Goal: Task Accomplishment & Management: Manage account settings

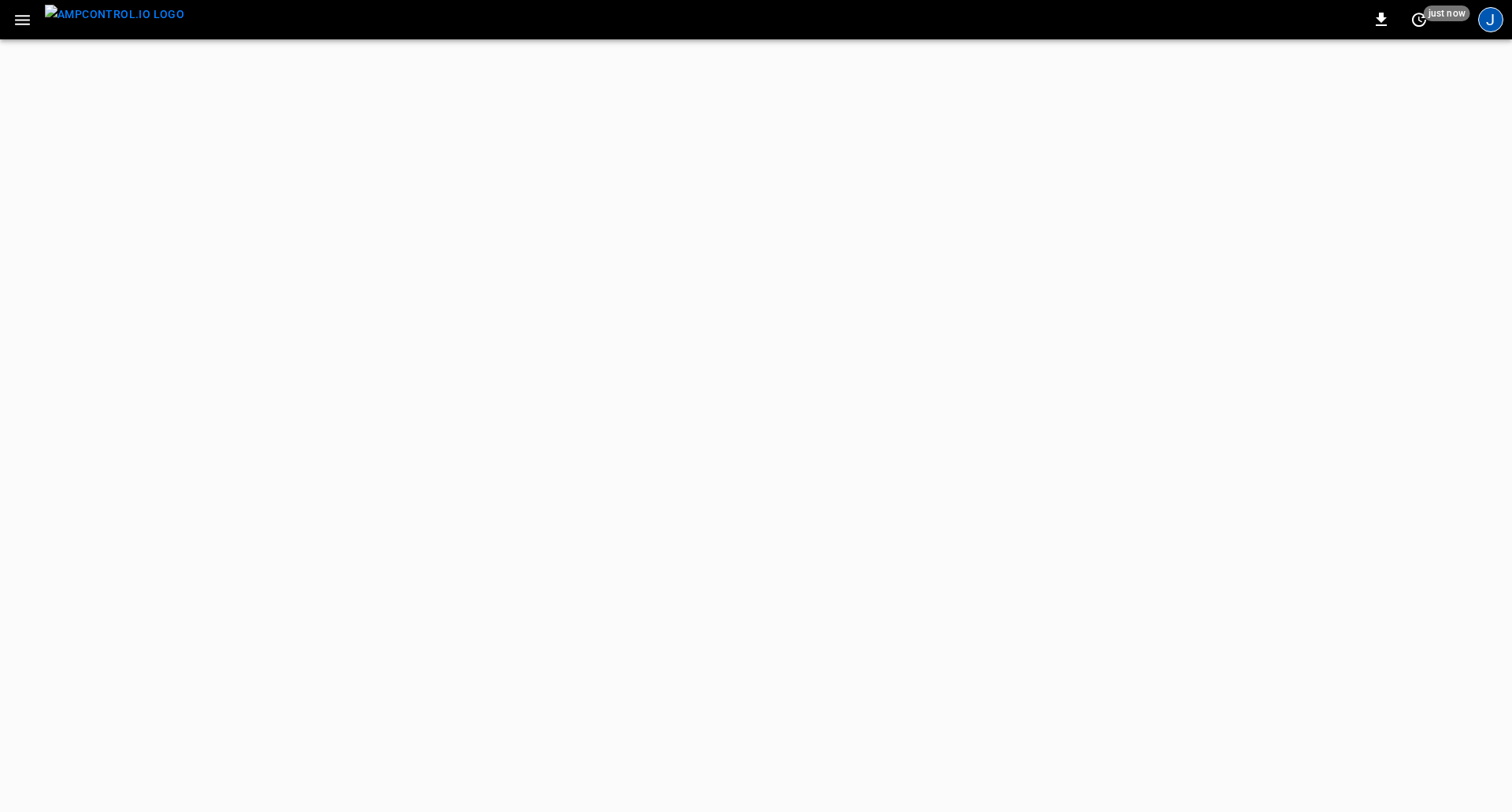
click at [1497, 30] on div "J" at bounding box center [1490, 19] width 25 height 25
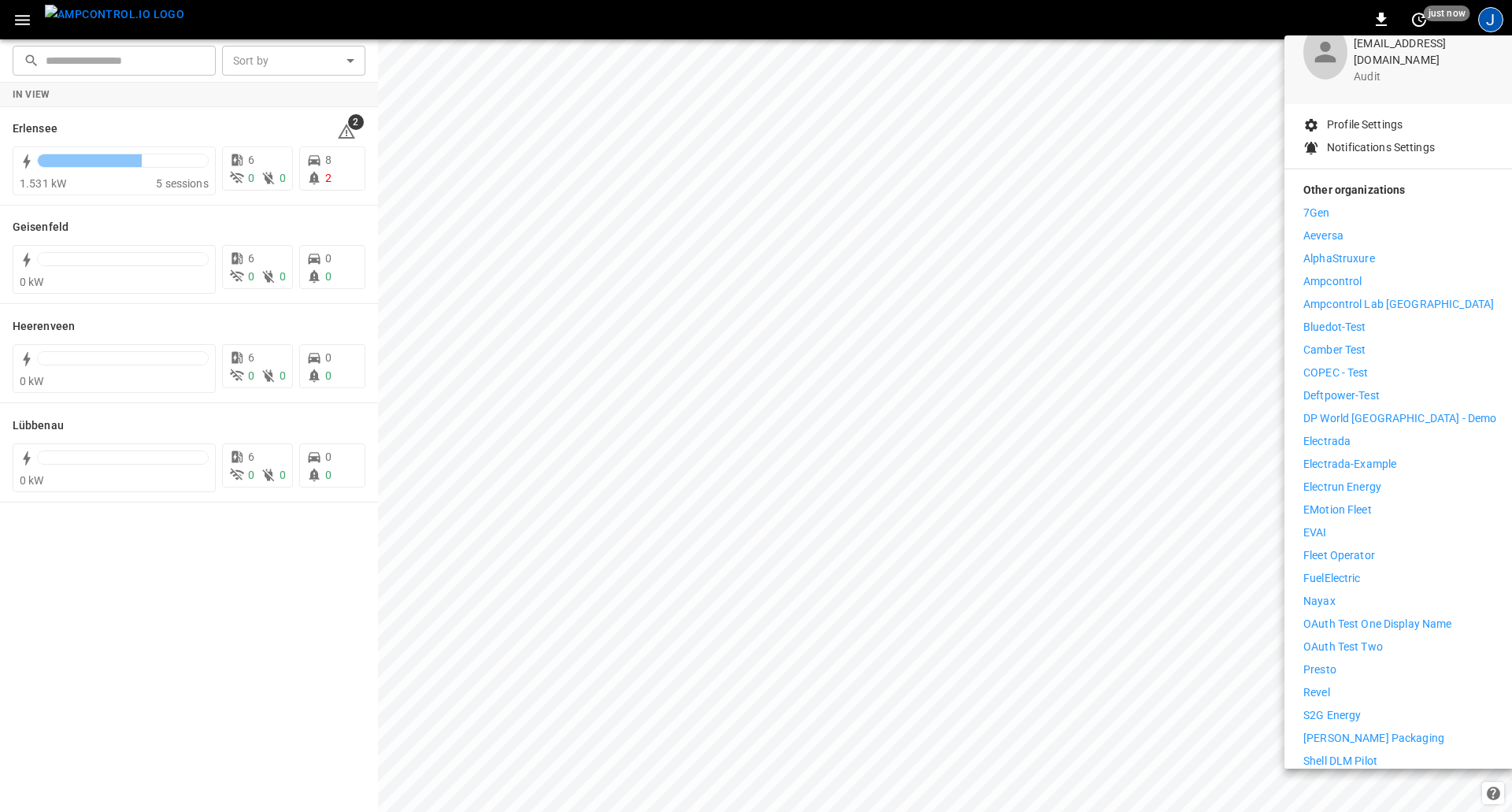
scroll to position [222, 0]
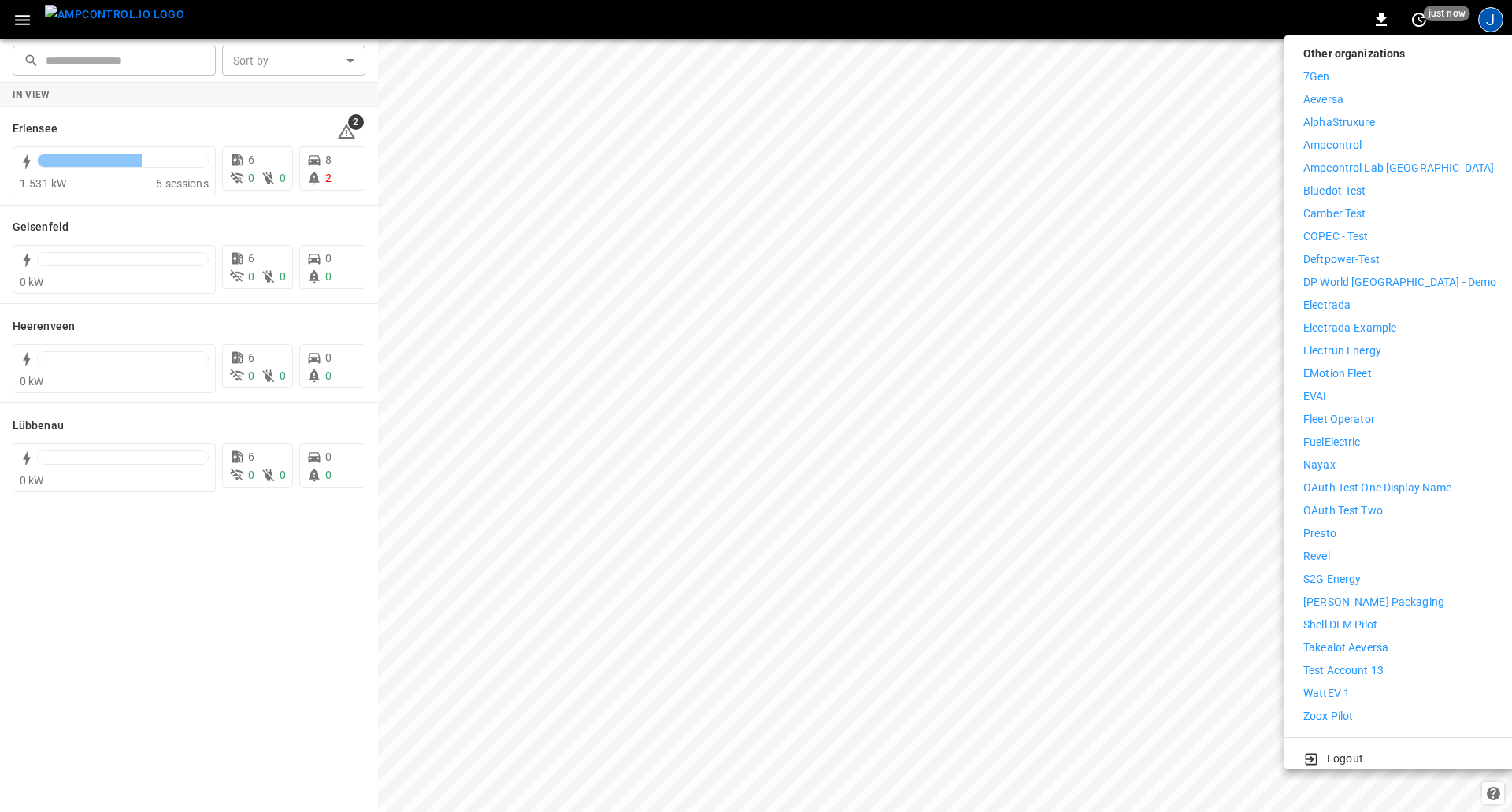
click at [1344, 685] on p "WattEV 1" at bounding box center [1327, 693] width 47 height 17
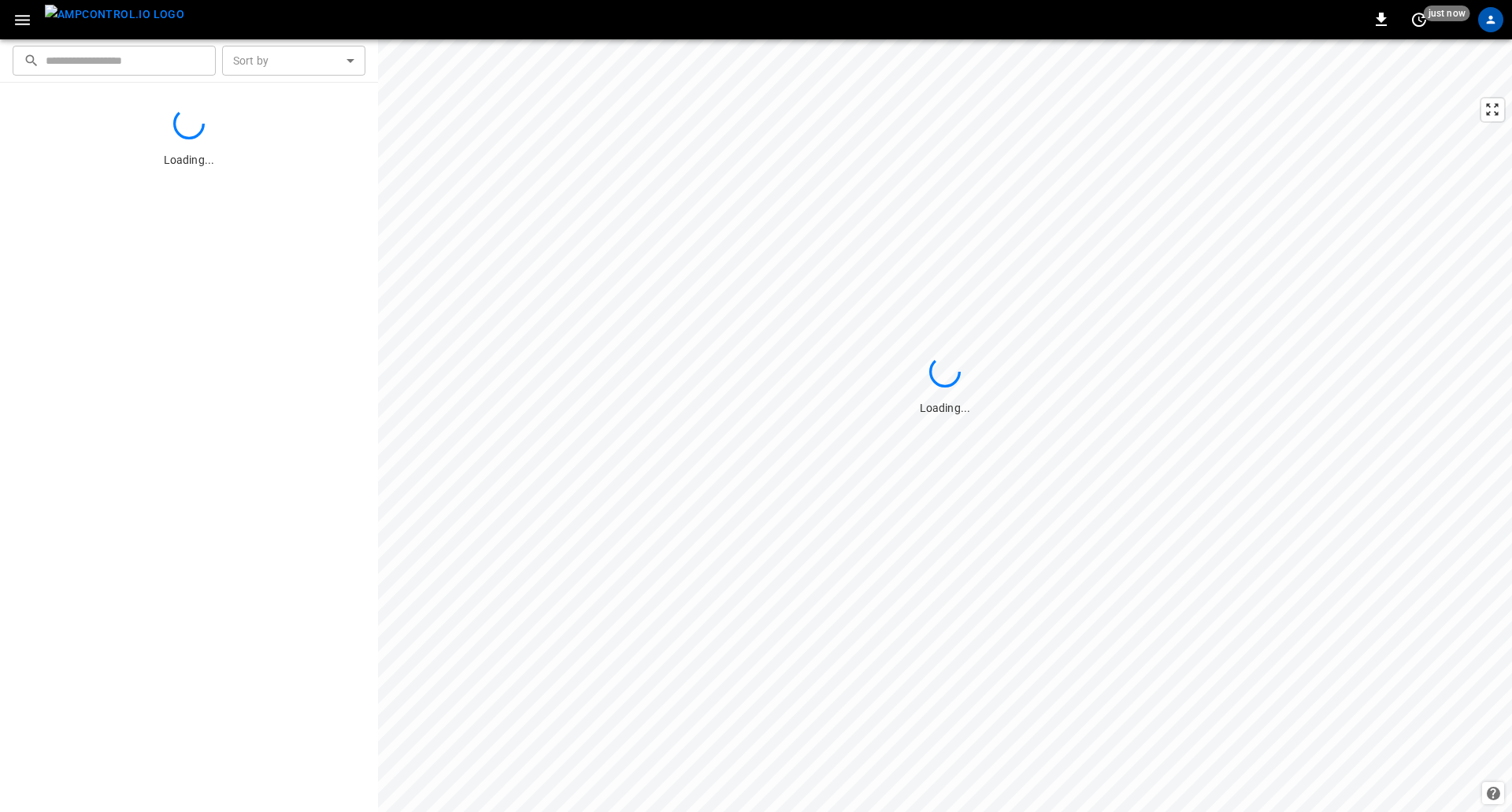
click at [30, 21] on icon "button" at bounding box center [22, 20] width 15 height 10
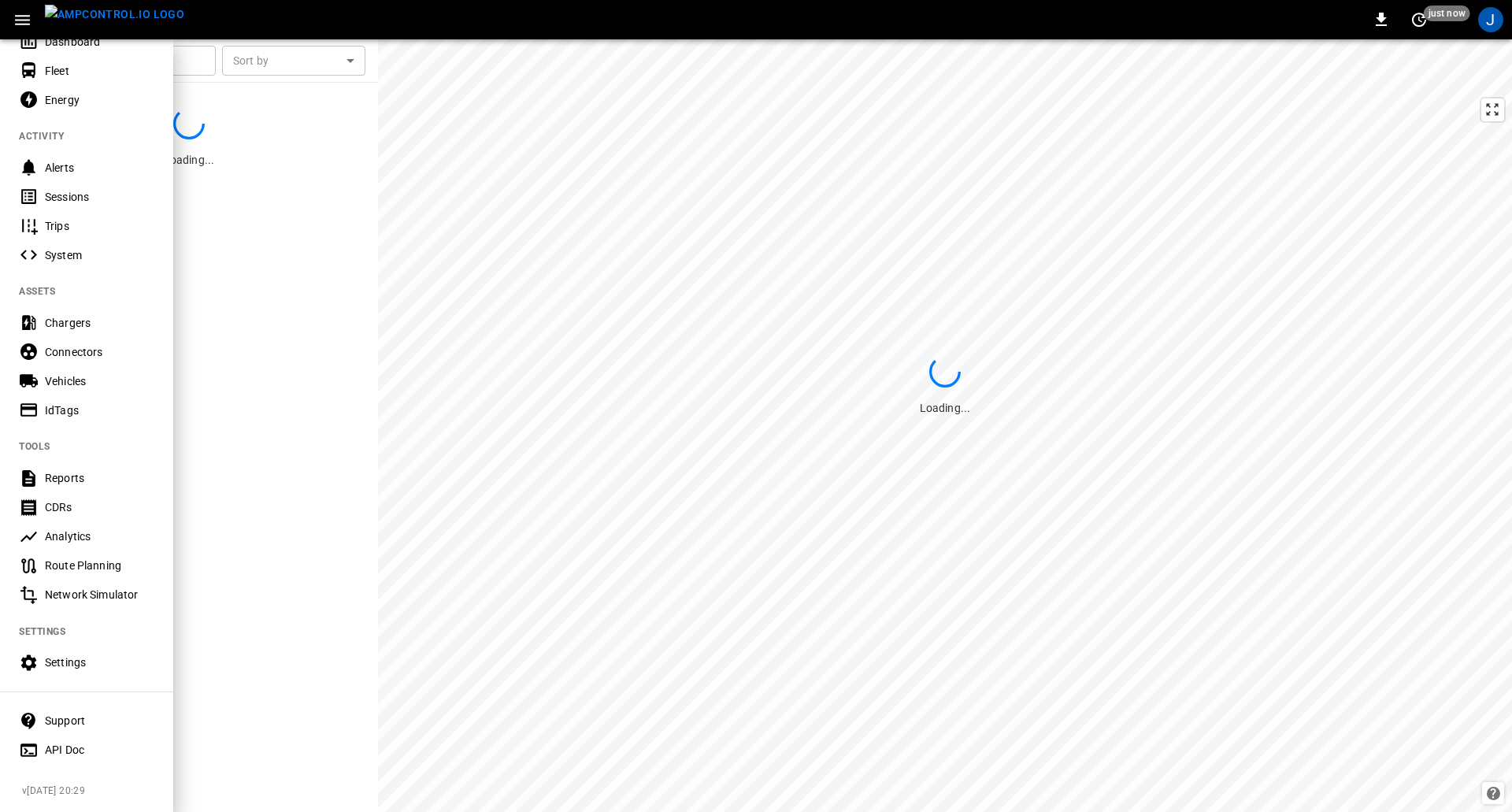
scroll to position [97, 0]
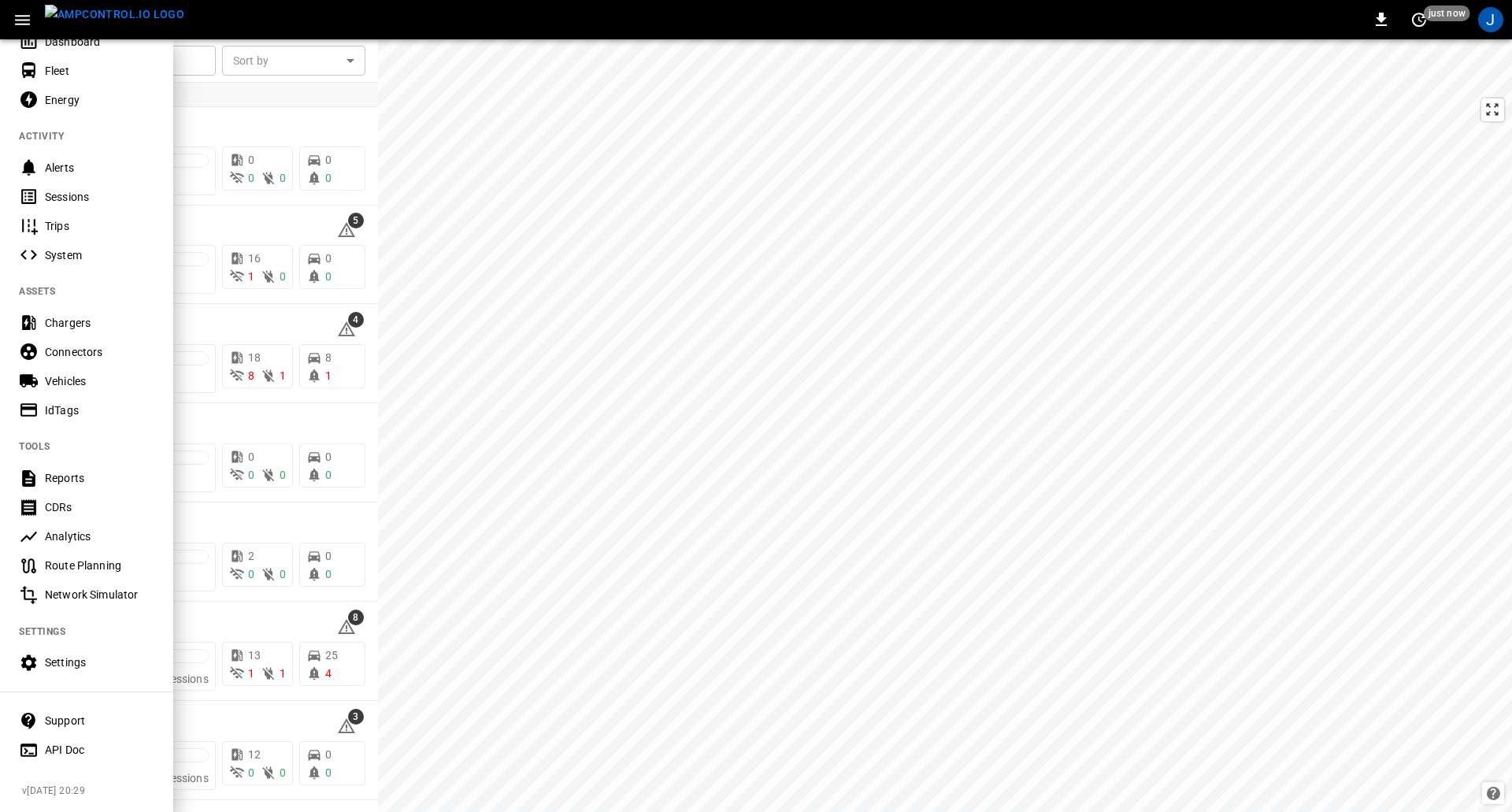
drag, startPoint x: 118, startPoint y: 368, endPoint x: 198, endPoint y: 358, distance: 80.6
click at [118, 373] on div "Vehicles" at bounding box center [100, 381] width 109 height 16
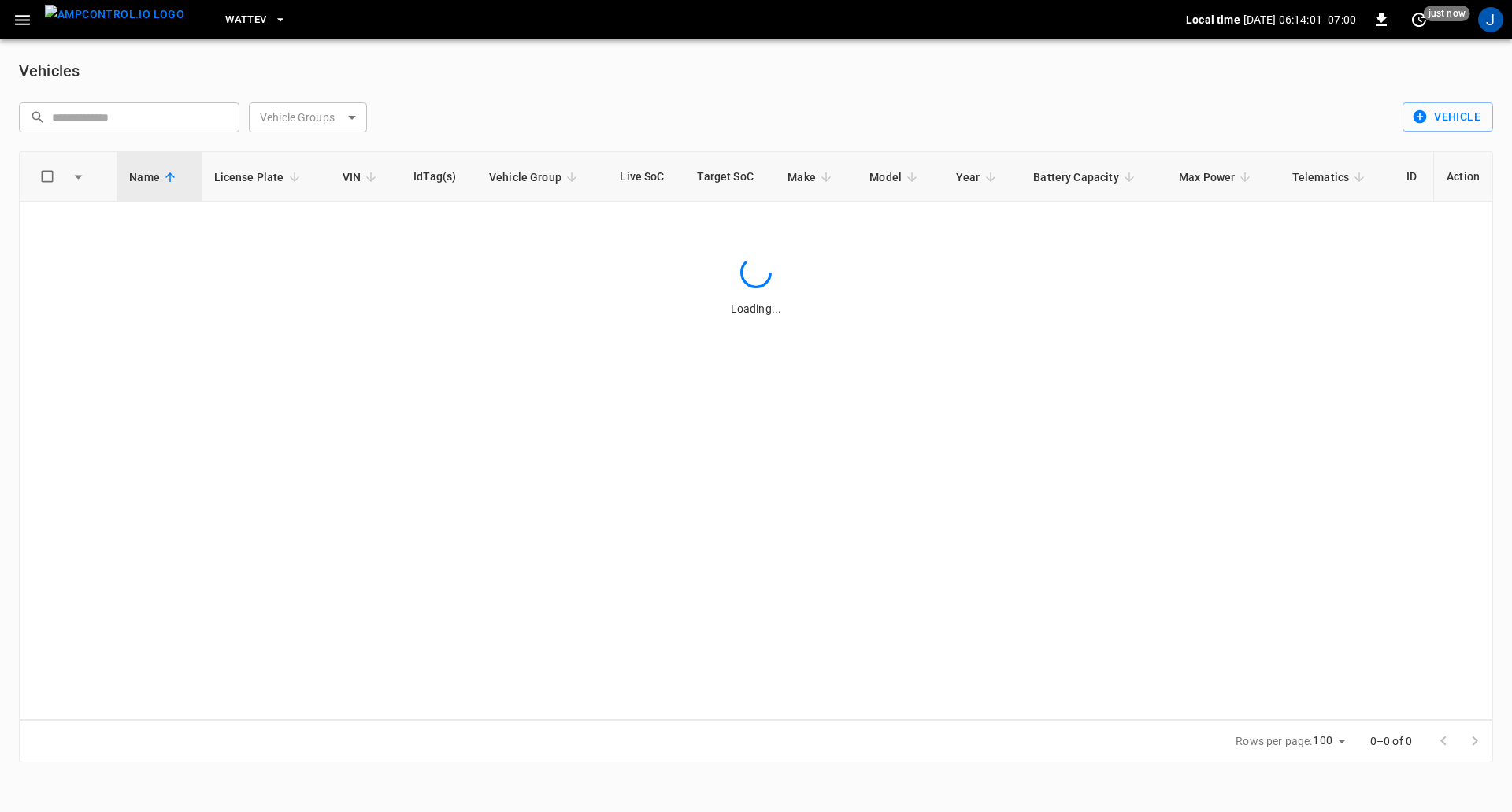
click at [345, 117] on body "WattEV Local time 2025-08-26 06:14:01 -07:00 0 just now J Vehicles ​ ​ Vehicle …" at bounding box center [756, 391] width 1512 height 782
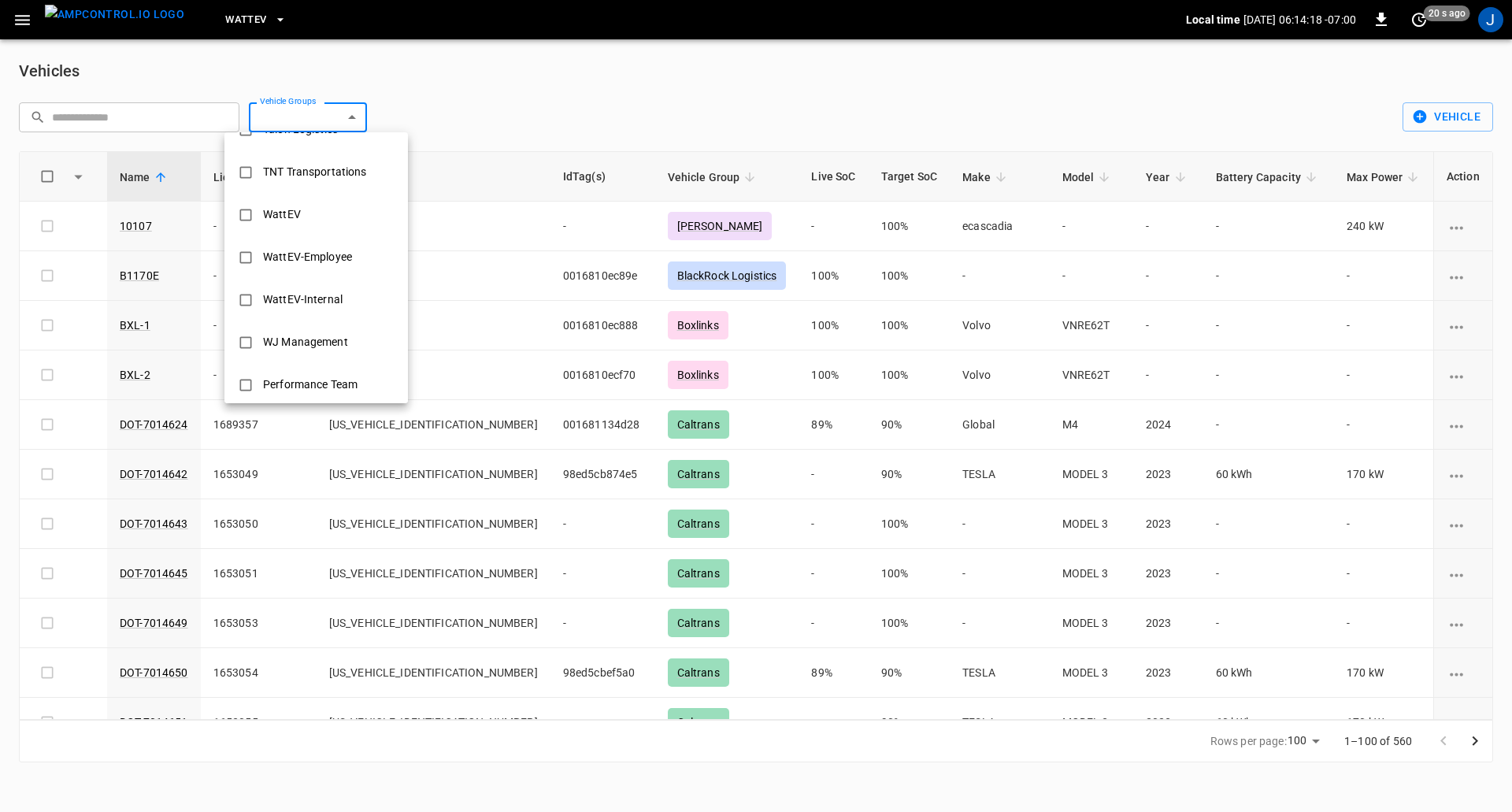
scroll to position [805, 0]
click at [531, 45] on div at bounding box center [756, 406] width 1512 height 812
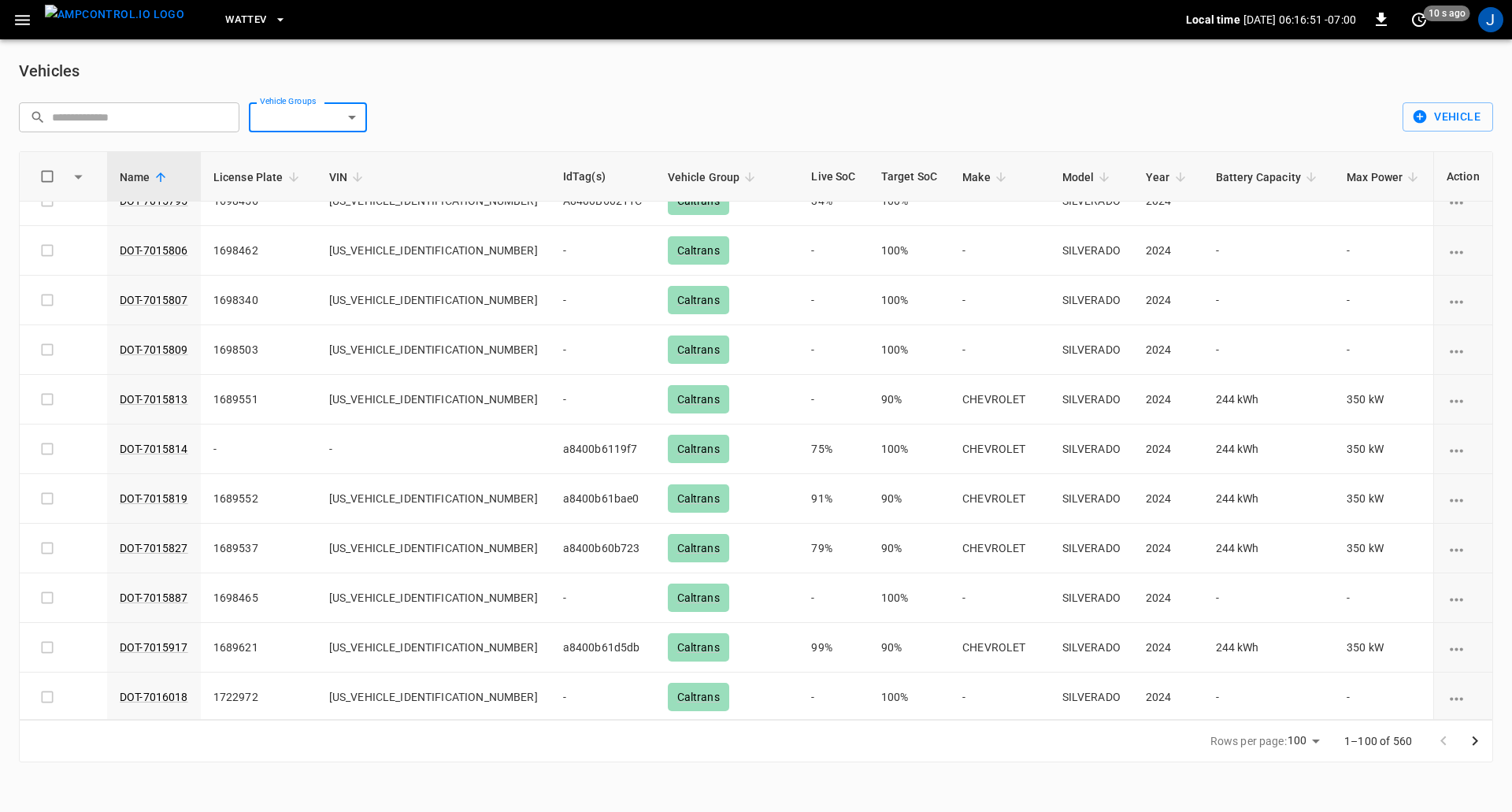
scroll to position [4454, 0]
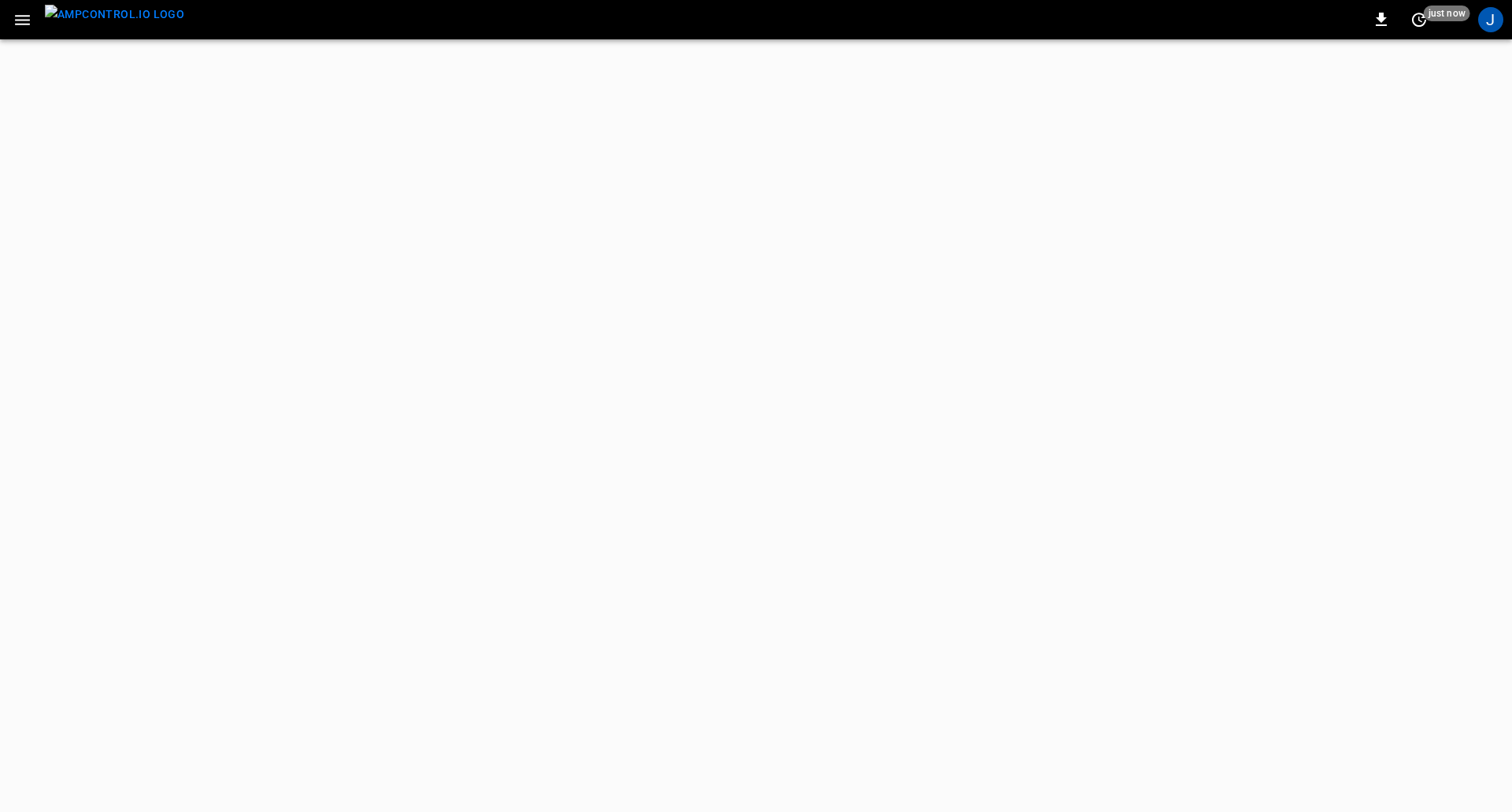
click at [23, 14] on icon "button" at bounding box center [23, 20] width 20 height 20
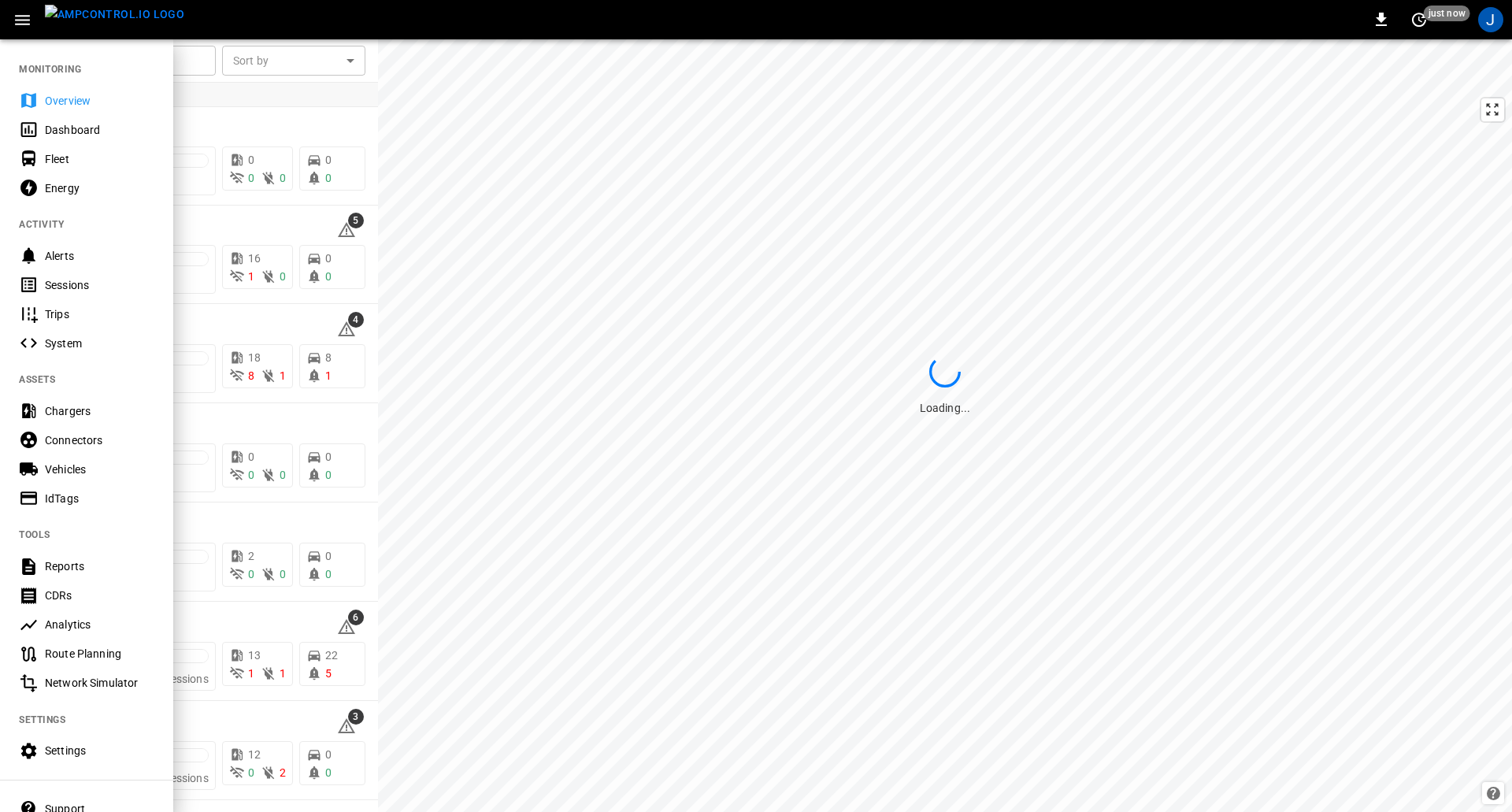
scroll to position [97, 0]
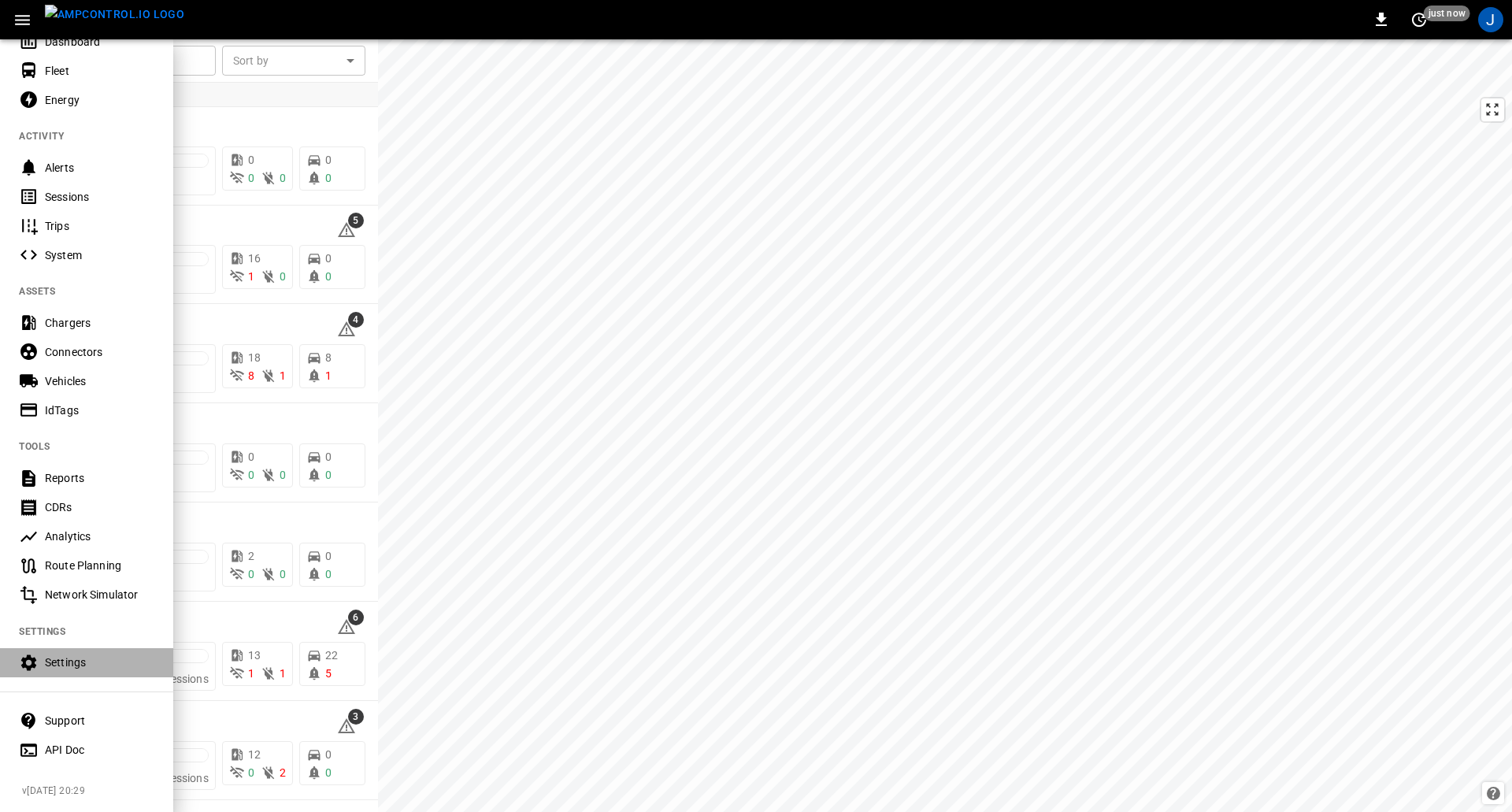
click at [76, 655] on div "Settings" at bounding box center [100, 663] width 109 height 16
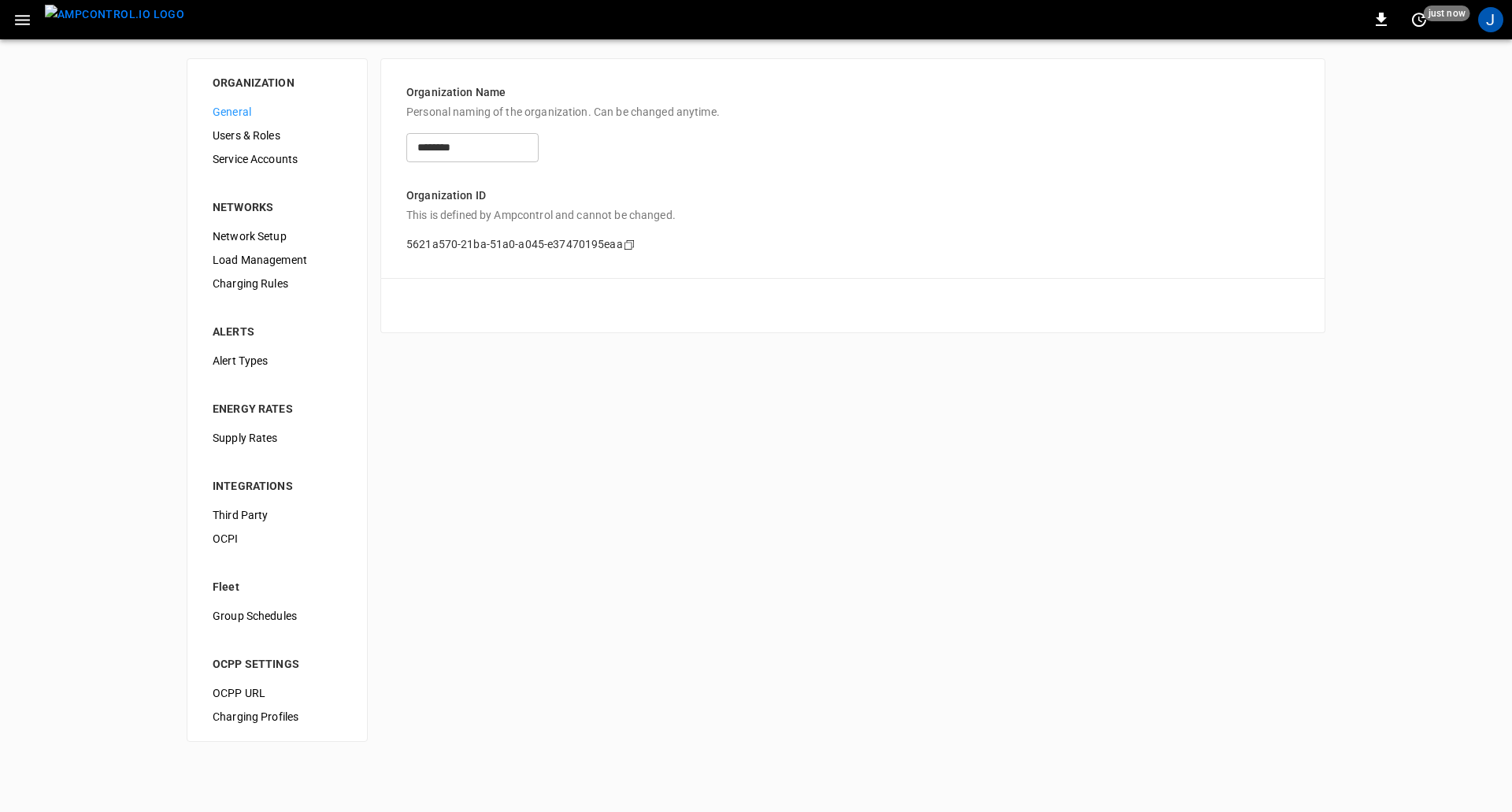
click at [258, 261] on span "Load Management" at bounding box center [277, 260] width 129 height 17
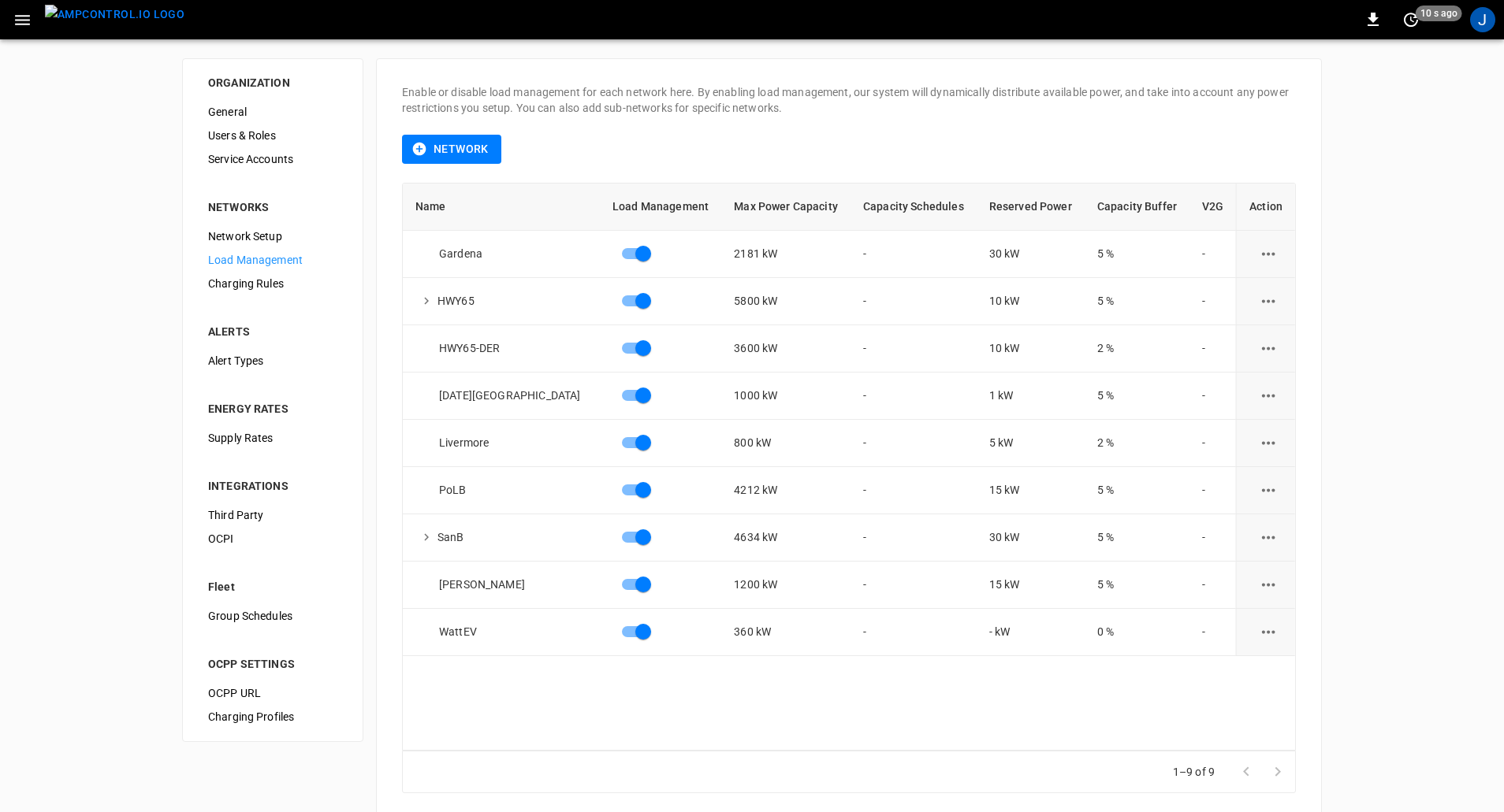
click at [1477, 36] on div "0 10 s ago J" at bounding box center [752, 19] width 1504 height 39
click at [1483, 14] on div "J" at bounding box center [1482, 19] width 25 height 25
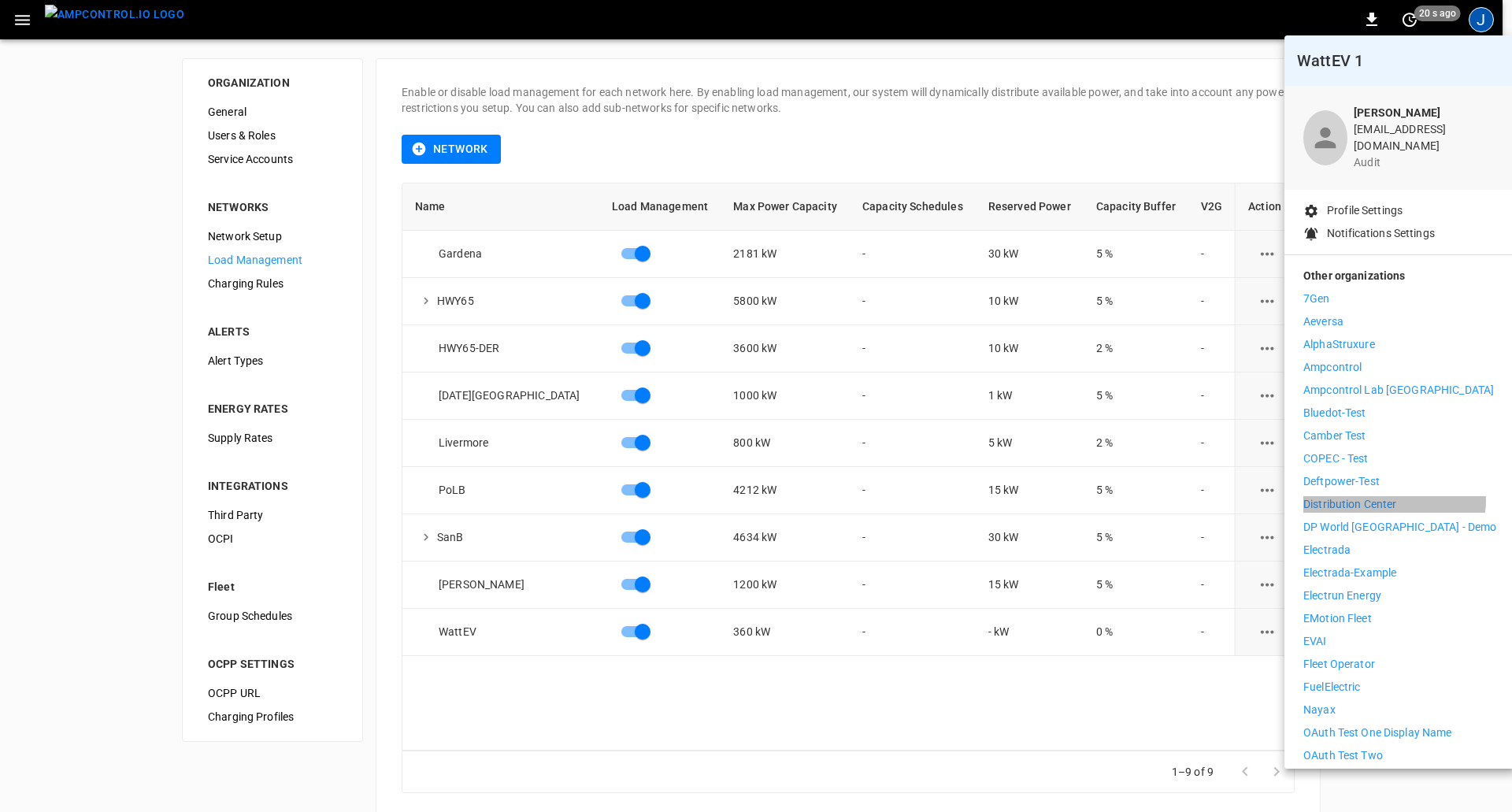
click at [1394, 496] on p "Distribution Center" at bounding box center [1350, 504] width 94 height 17
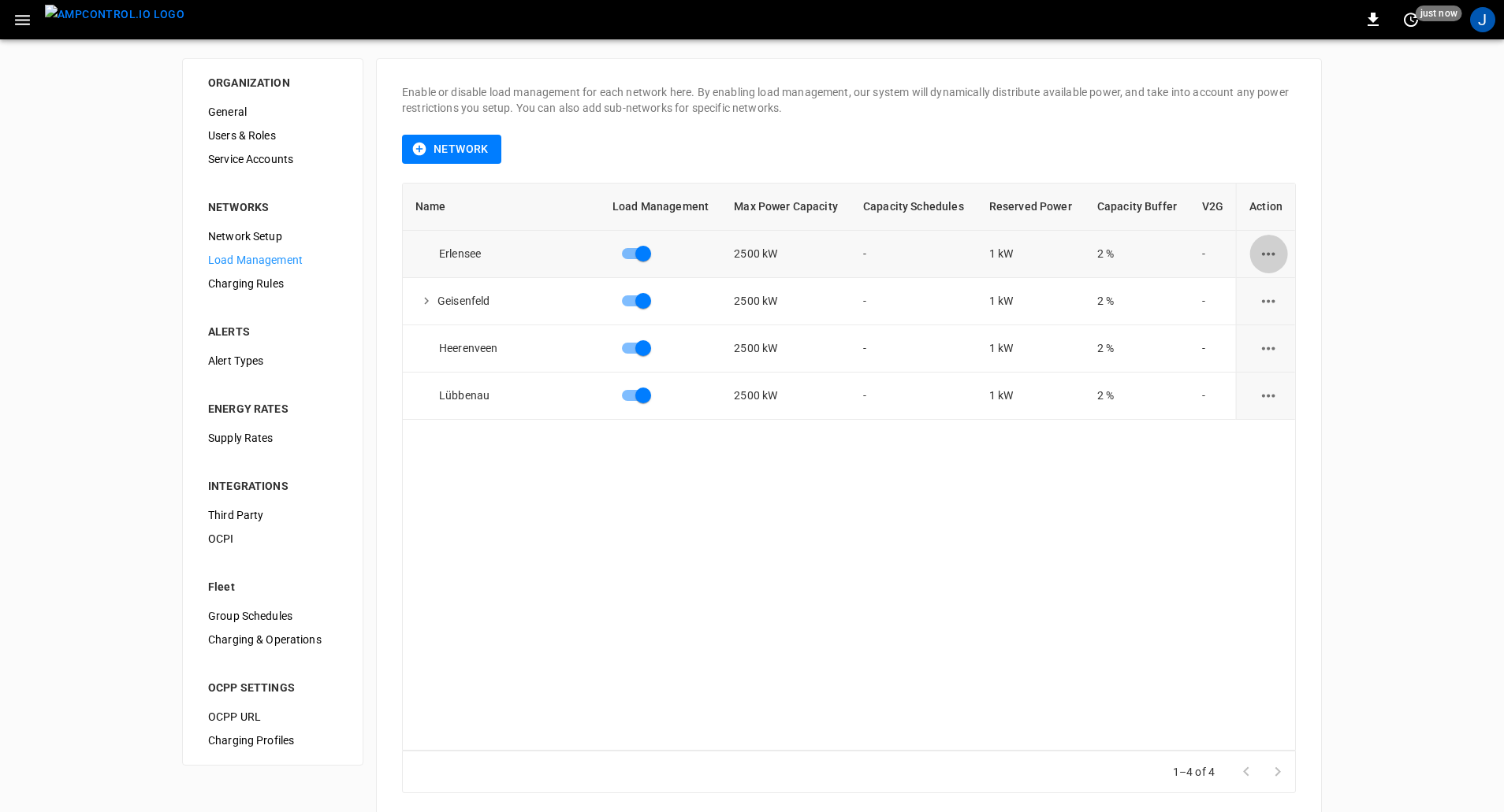
click at [1259, 256] on icon "load management options" at bounding box center [1268, 254] width 20 height 20
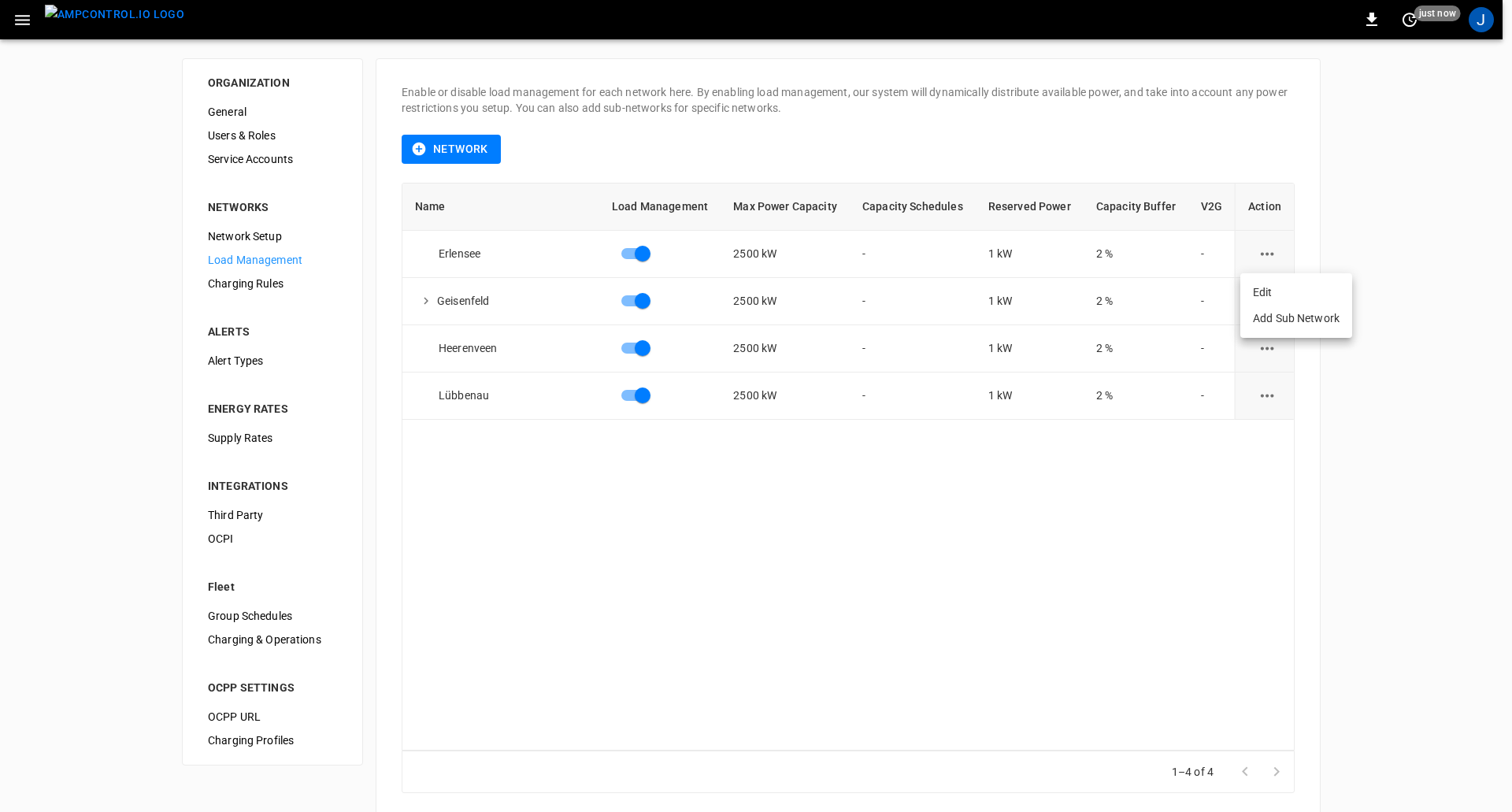
click at [1303, 295] on li "Edit" at bounding box center [1297, 293] width 112 height 26
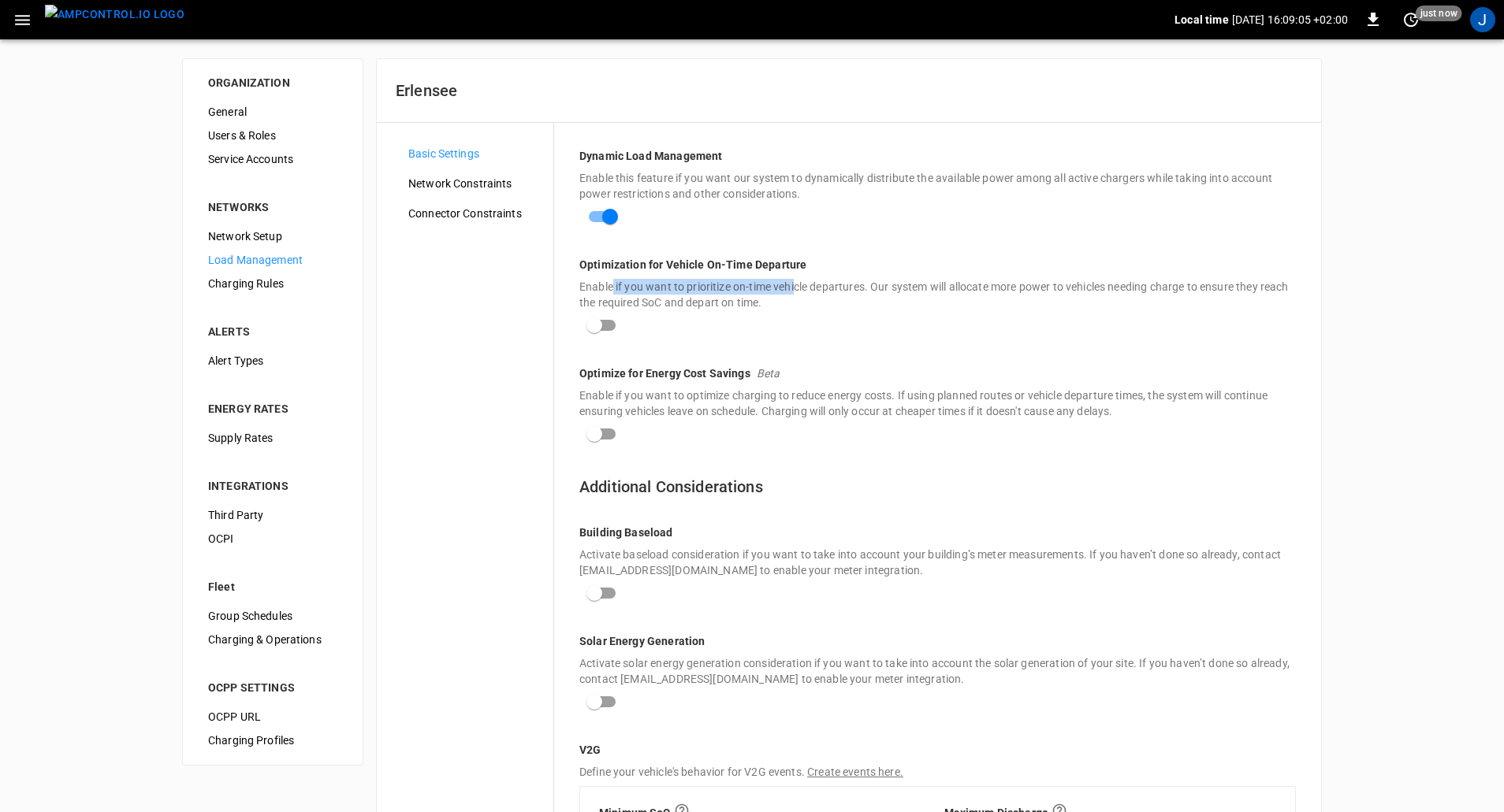
click at [792, 273] on div "Optimization for Vehicle On-Time Departure Enable if you want to prioritize on-…" at bounding box center [938, 299] width 716 height 83
drag, startPoint x: 661, startPoint y: 261, endPoint x: 858, endPoint y: 242, distance: 197.9
click at [858, 241] on div "Dynamic Load Management Enable this feature if you want our system to dynamical…" at bounding box center [938, 538] width 767 height 832
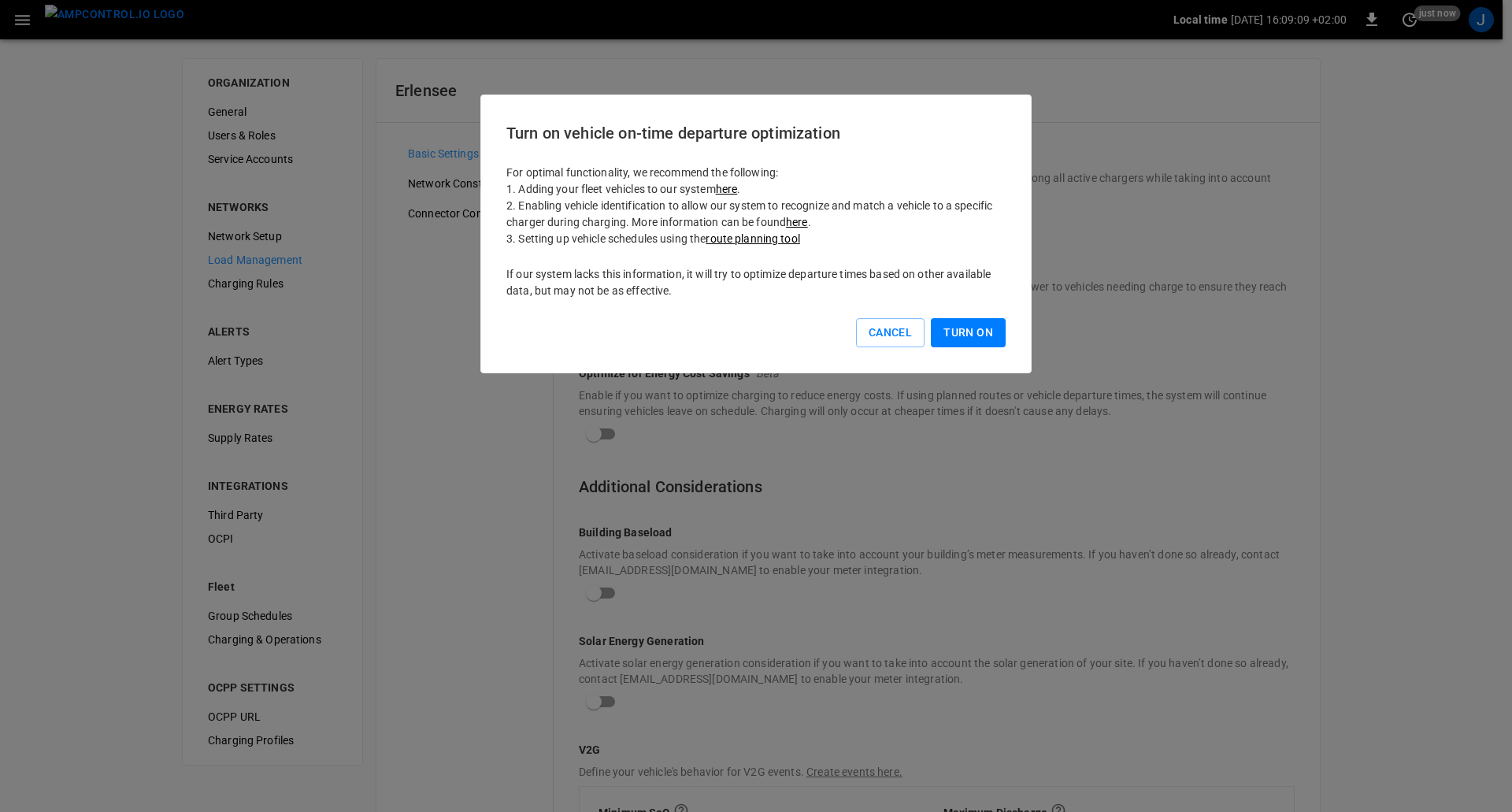
click at [983, 330] on button "Turn On" at bounding box center [968, 333] width 75 height 30
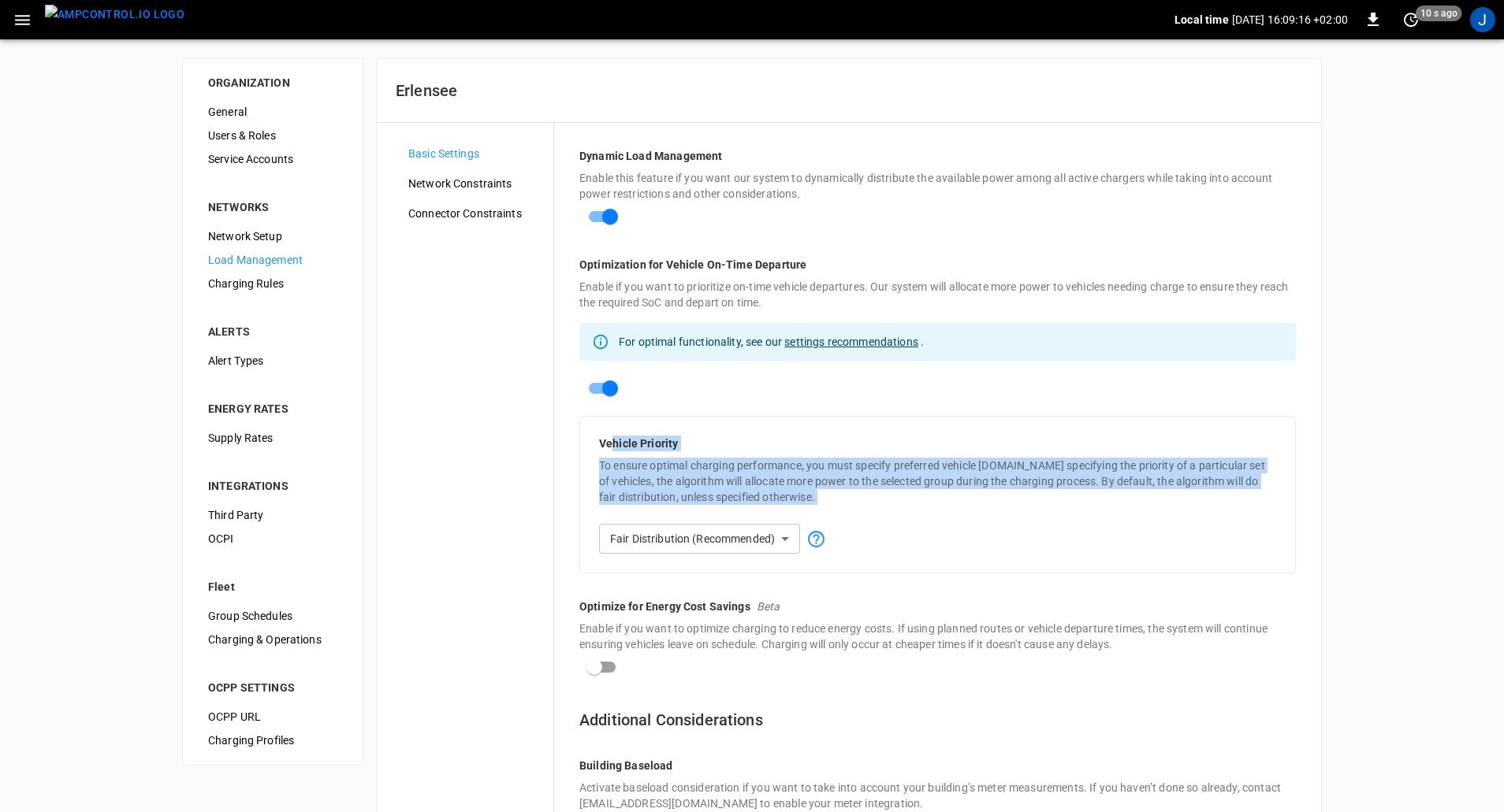
drag, startPoint x: 614, startPoint y: 426, endPoint x: 886, endPoint y: 531, distance: 291.6
click at [886, 531] on div "**********" at bounding box center [938, 494] width 716 height 157
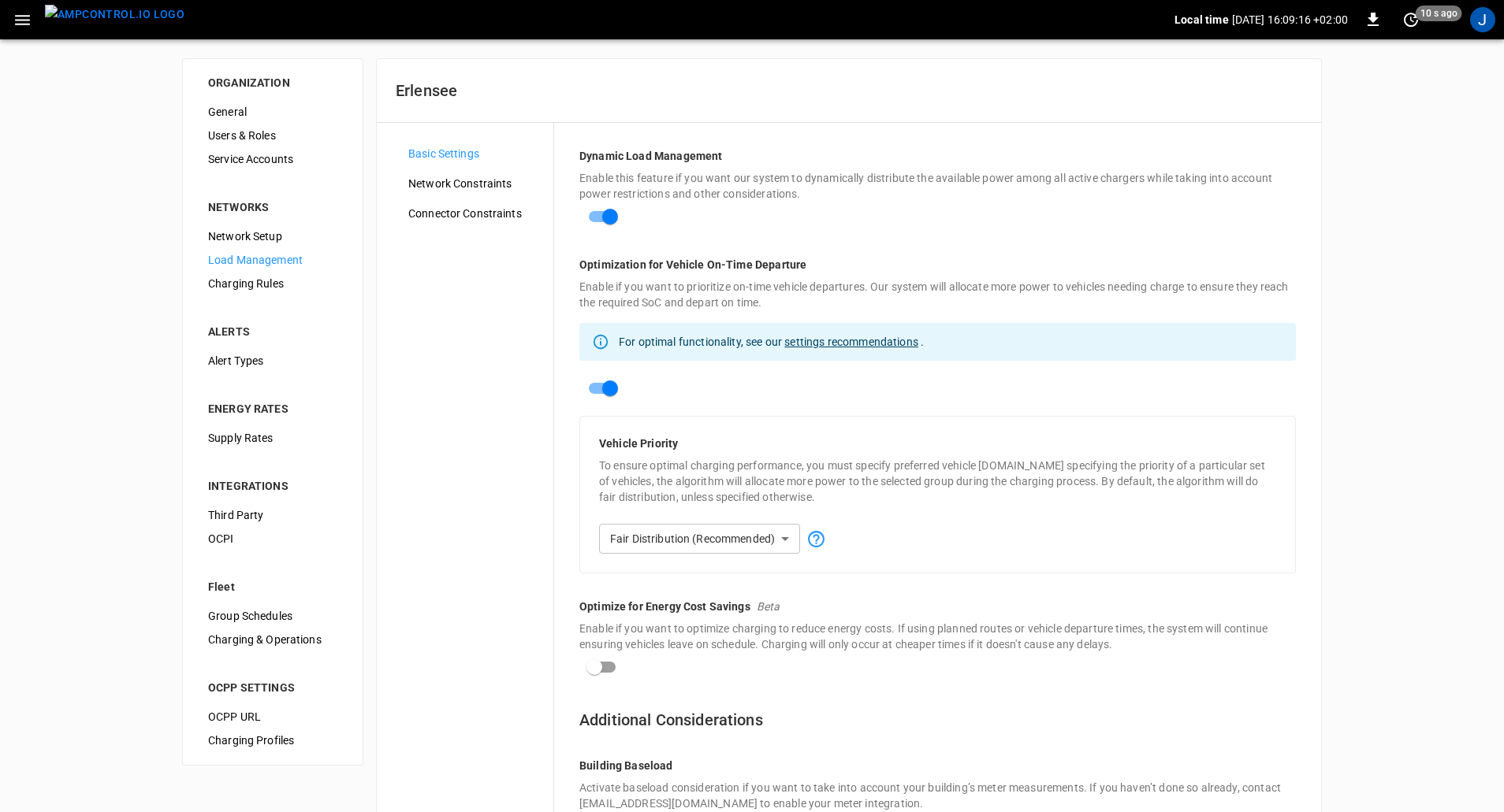
click at [892, 529] on div "**********" at bounding box center [937, 529] width 677 height 49
click at [740, 545] on body "**********" at bounding box center [756, 637] width 1513 height 1275
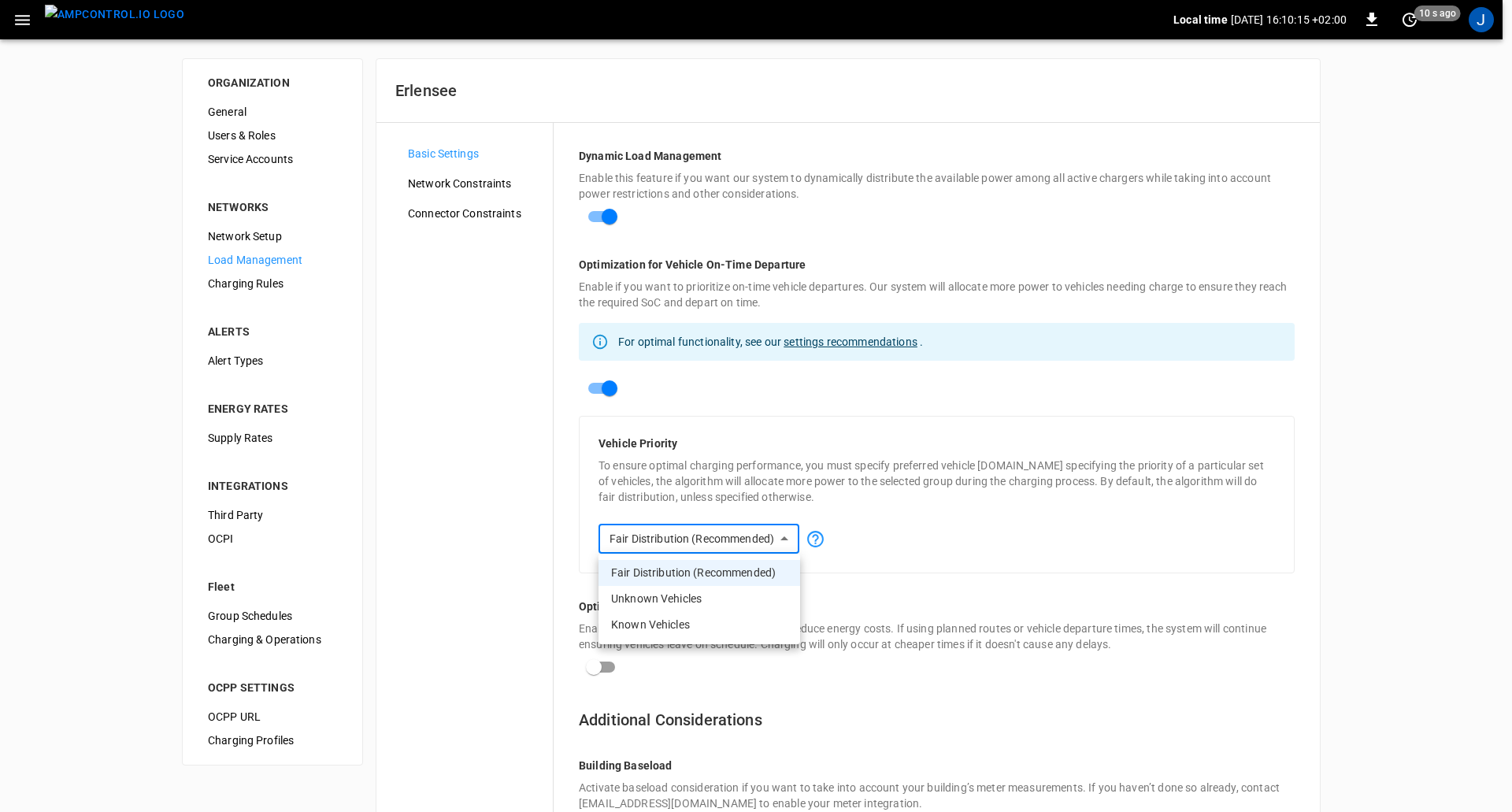
drag, startPoint x: 732, startPoint y: 621, endPoint x: 1143, endPoint y: 570, distance: 414.2
click at [1143, 570] on div "Fair distribution (Recommended) Unknown vehicles Known vehicles" at bounding box center [756, 406] width 1512 height 812
click at [604, 387] on div at bounding box center [756, 406] width 1512 height 812
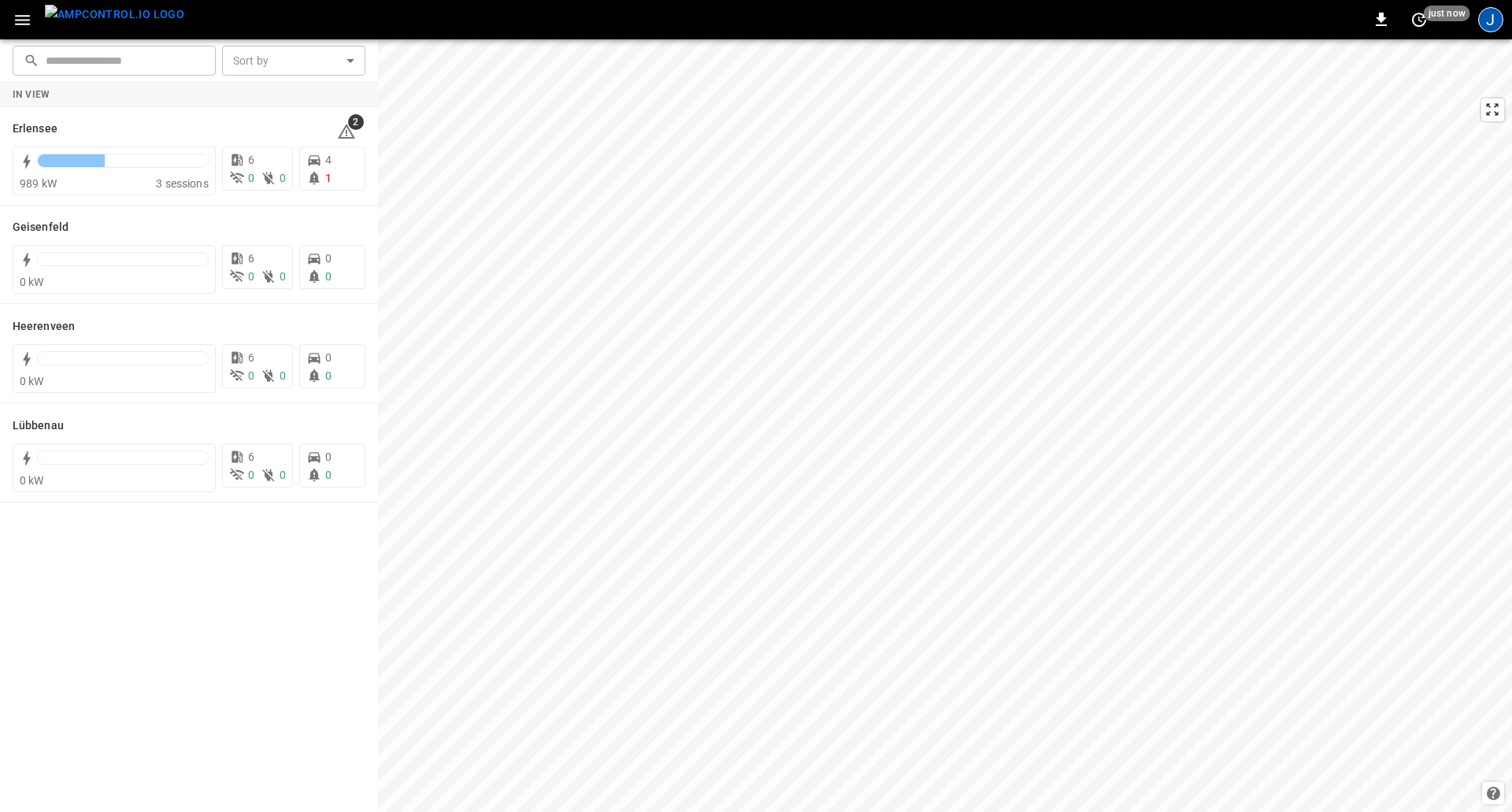
click at [1484, 13] on div "J" at bounding box center [1490, 19] width 25 height 25
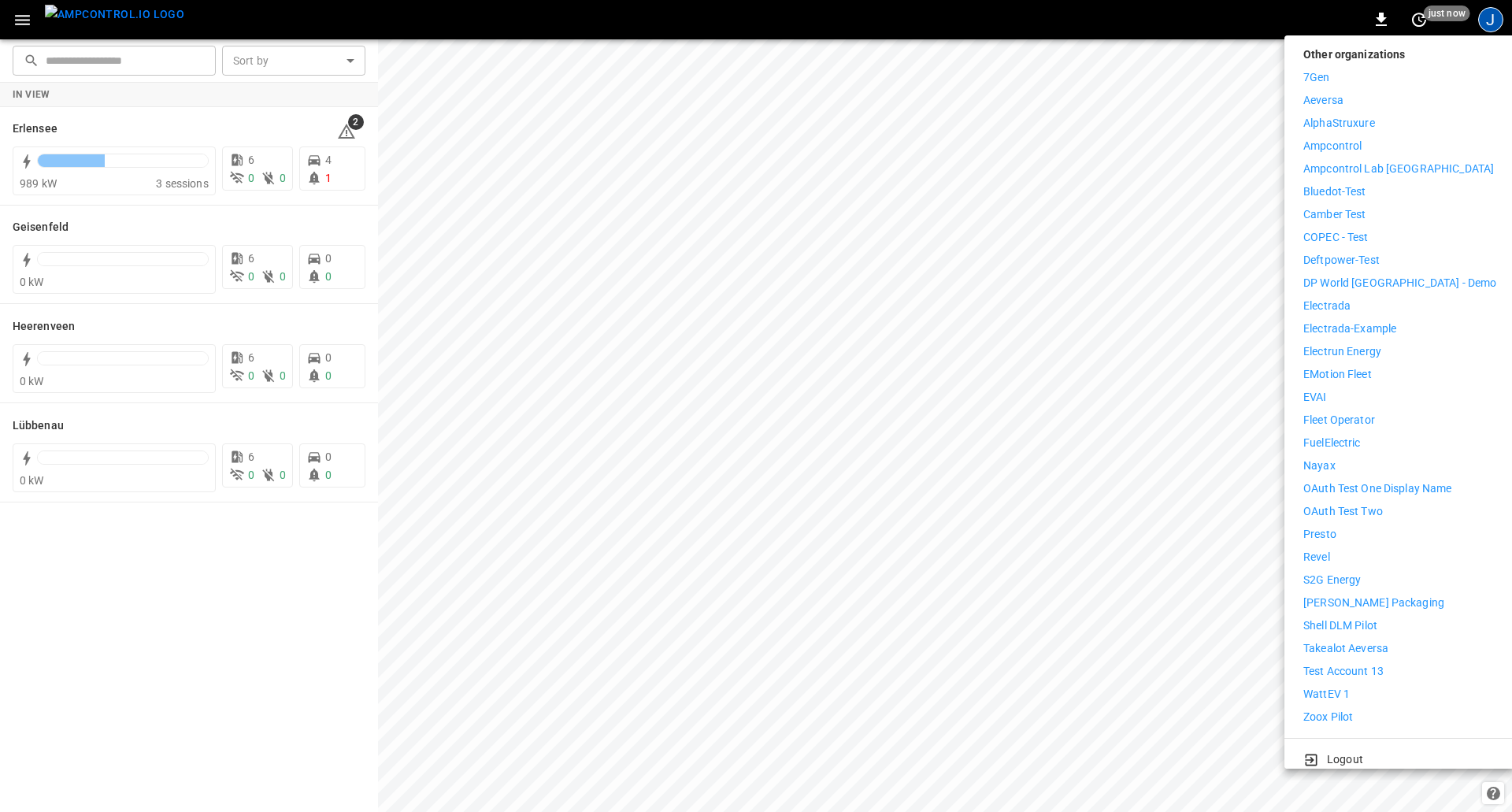
scroll to position [222, 0]
click at [1334, 685] on p "WattEV 1" at bounding box center [1327, 693] width 47 height 17
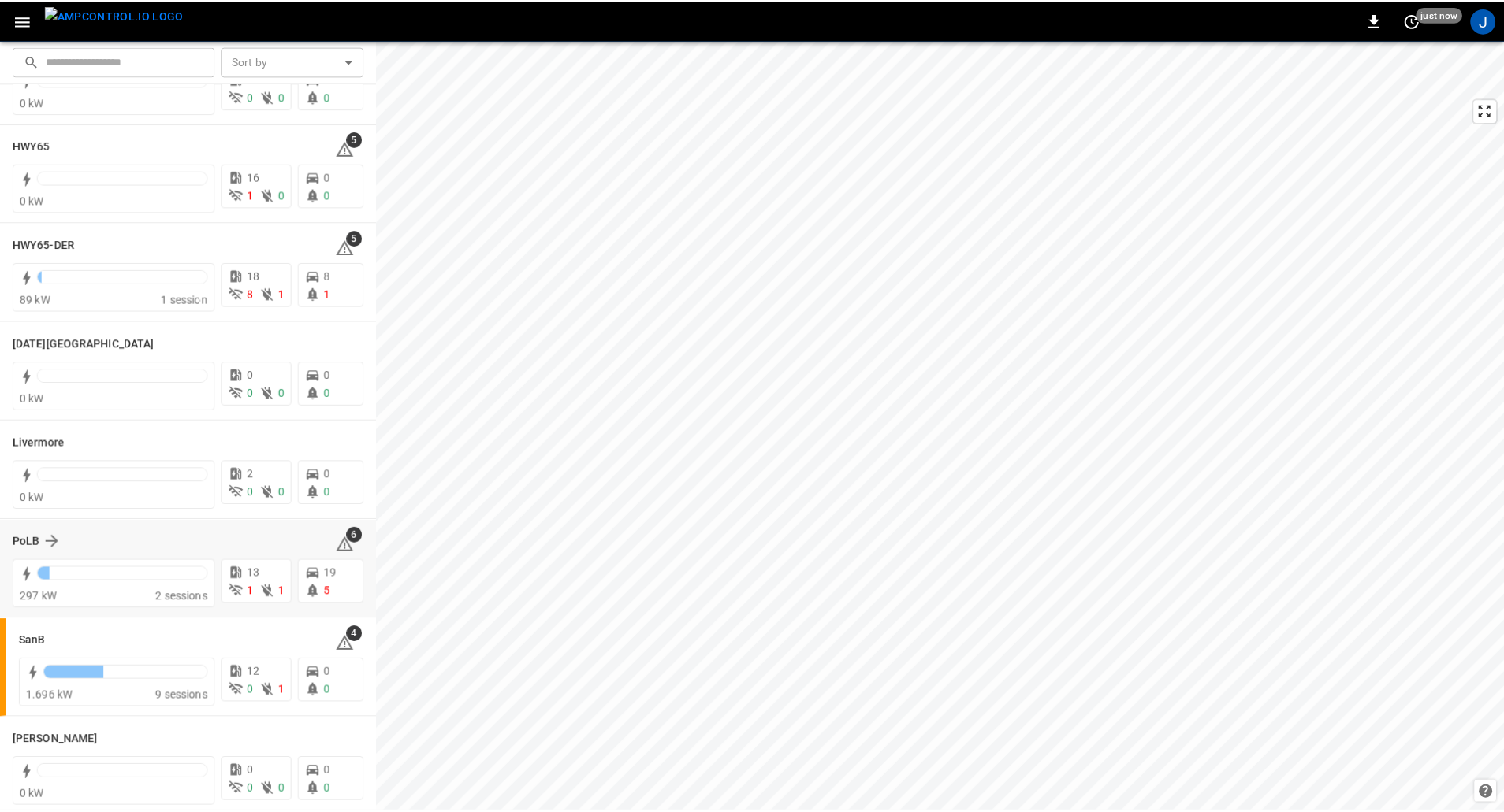
scroll to position [211, 0]
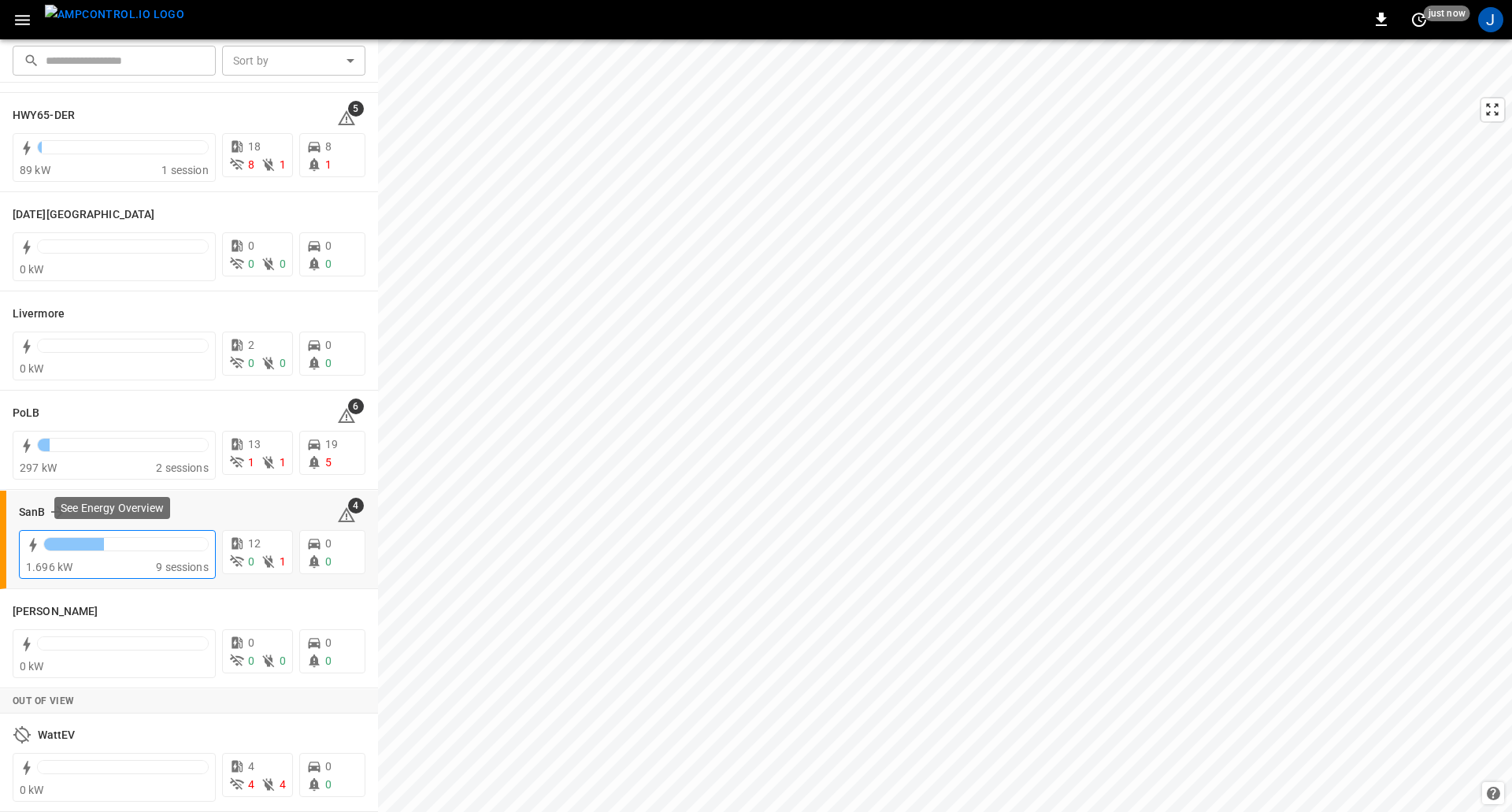
click at [168, 546] on div at bounding box center [126, 544] width 164 height 13
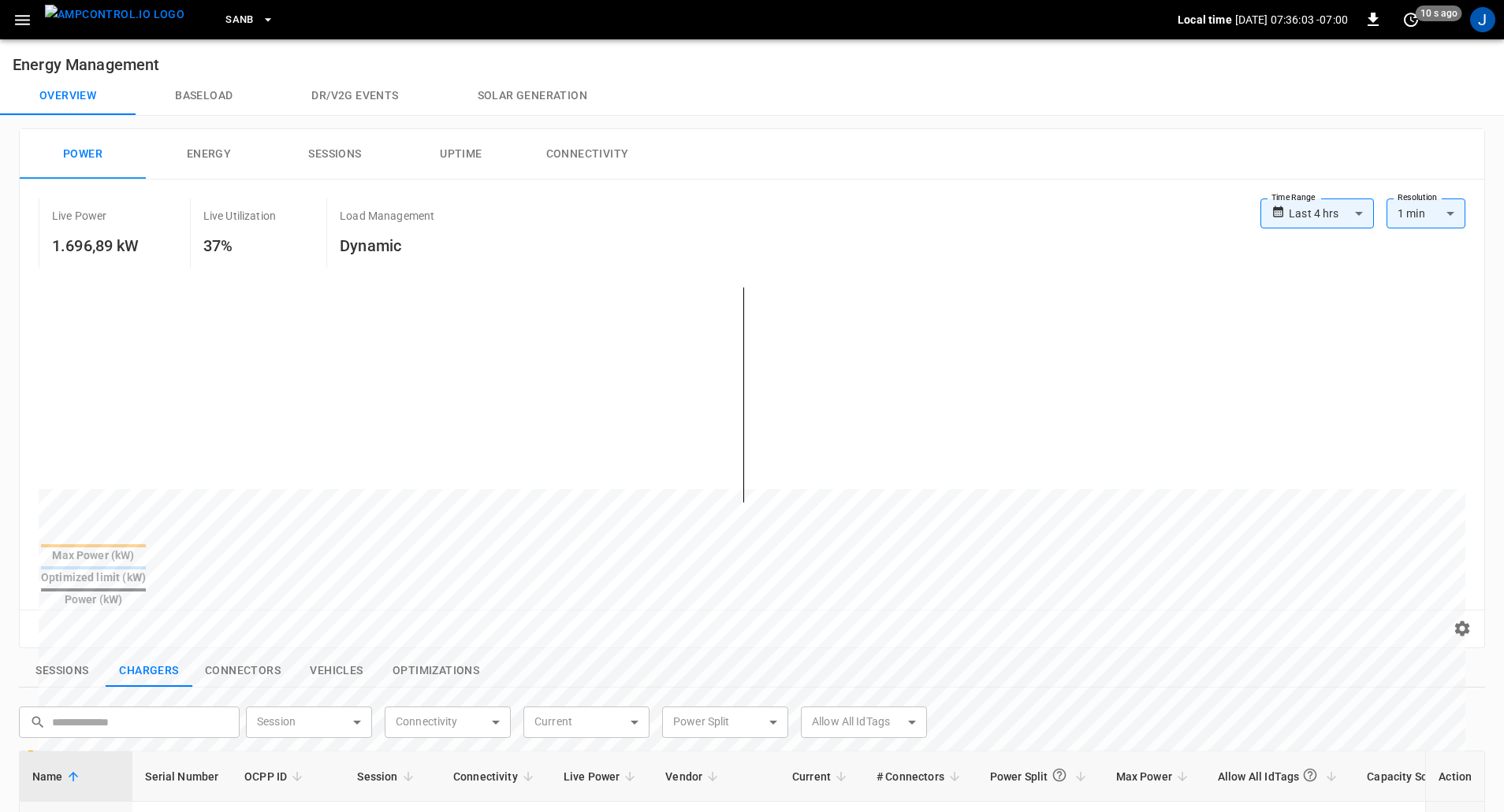
click at [1296, 229] on div "**********" at bounding box center [1362, 221] width 205 height 44
click at [1316, 219] on body "**********" at bounding box center [752, 687] width 1504 height 1375
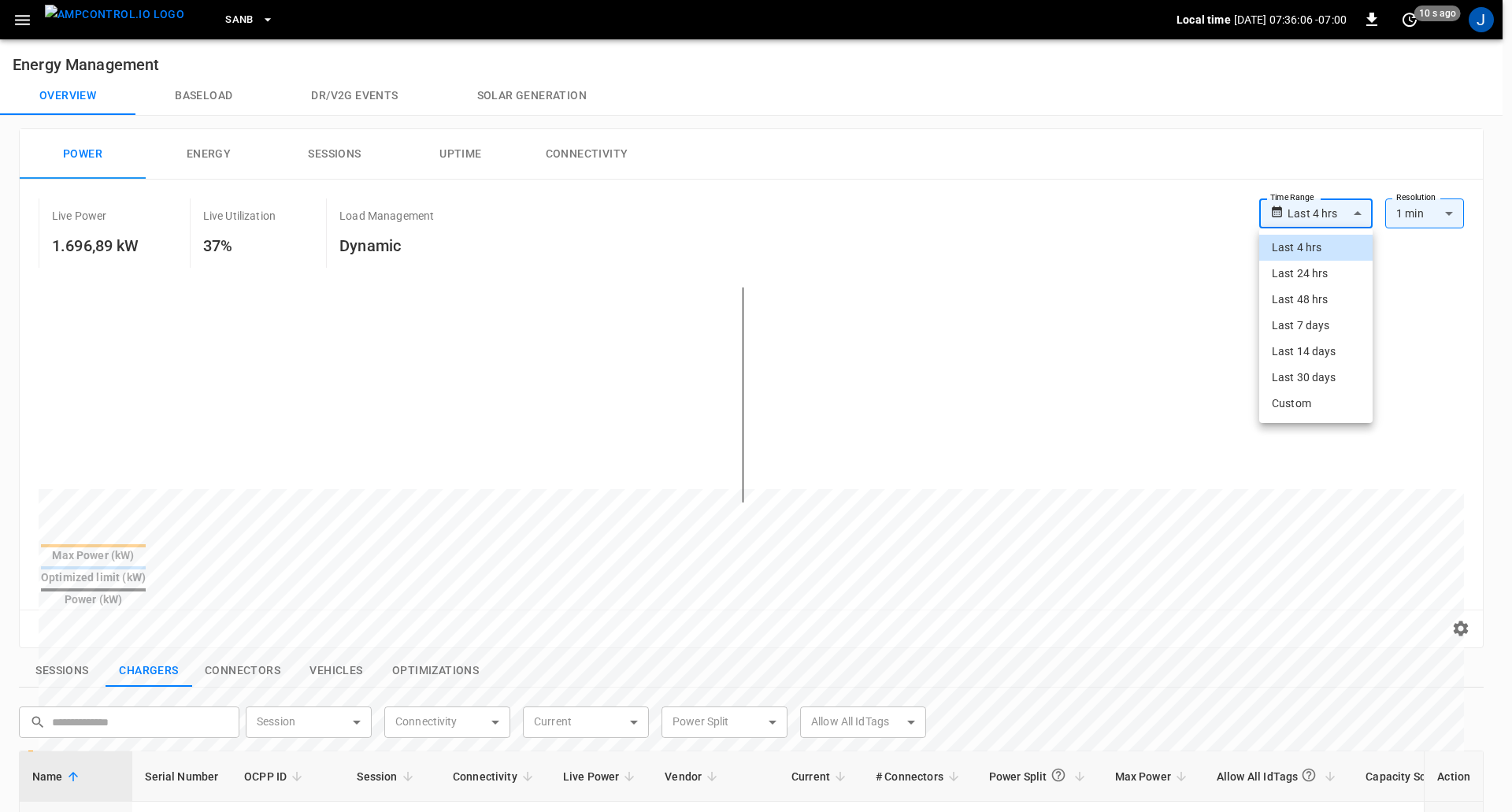
click at [1333, 319] on li "Last 7 days" at bounding box center [1316, 326] width 114 height 26
type input "**********"
type input "***"
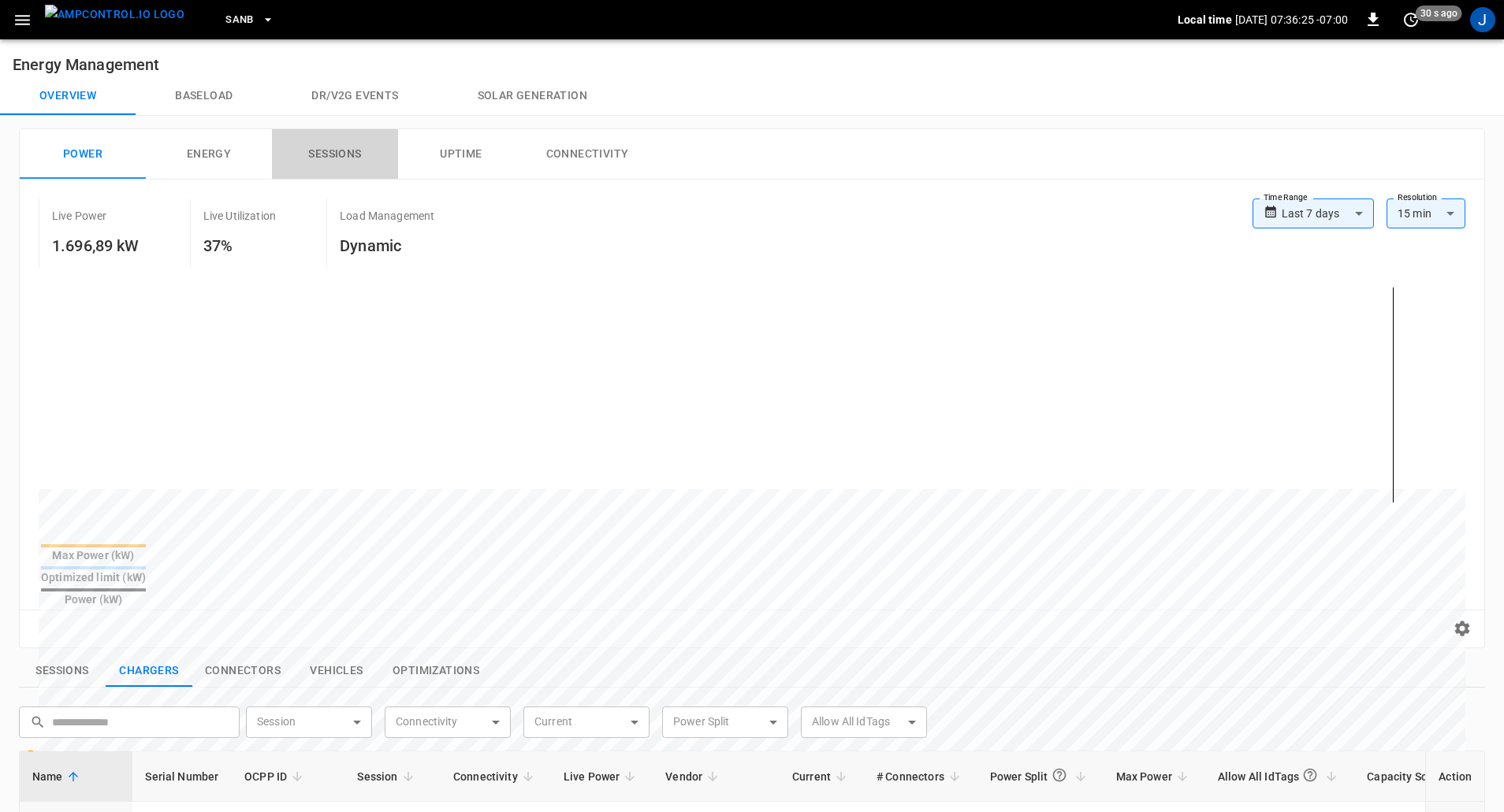
click at [337, 157] on button "Sessions" at bounding box center [335, 155] width 126 height 50
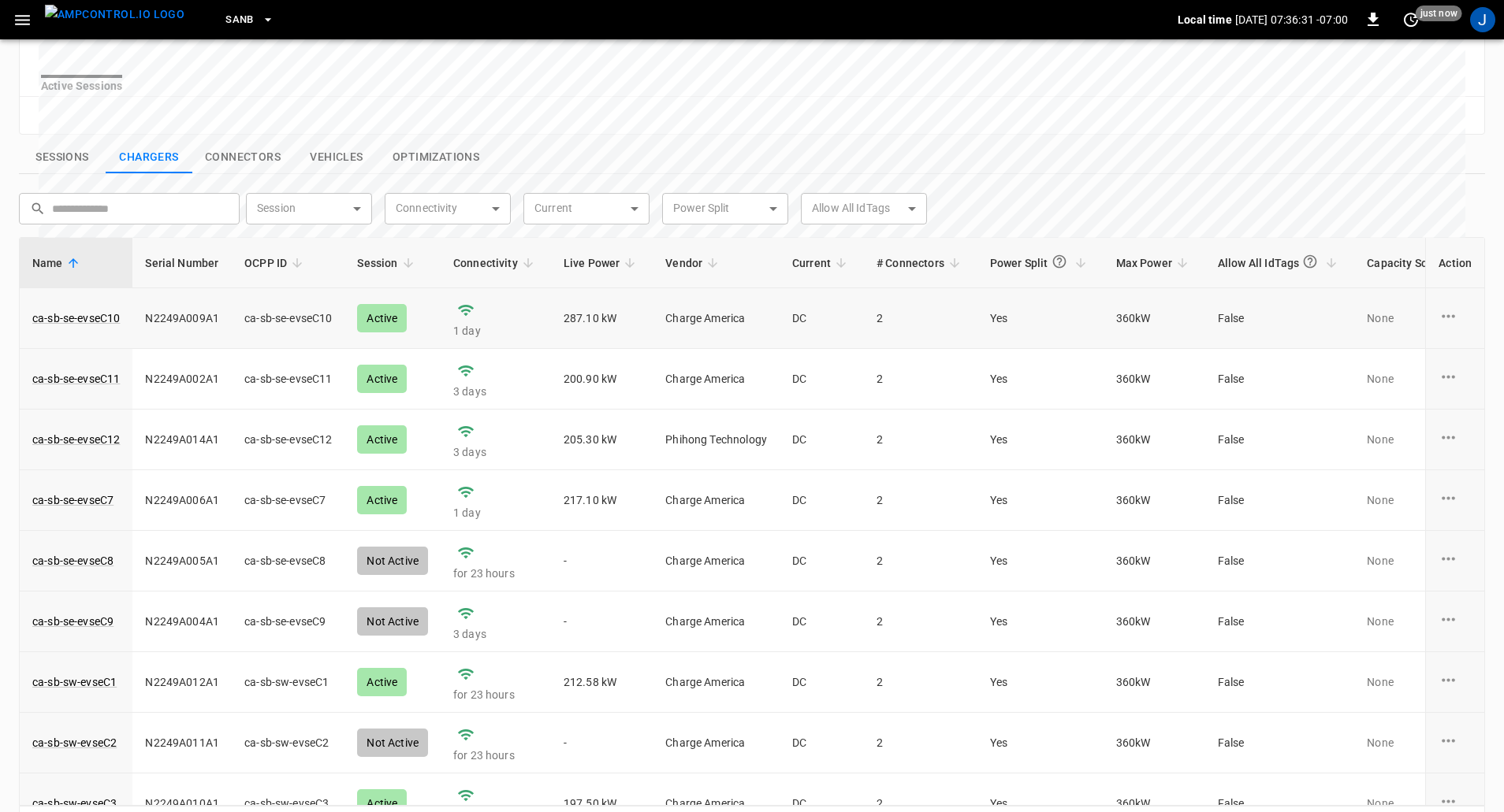
scroll to position [471, 0]
drag, startPoint x: 551, startPoint y: 336, endPoint x: 631, endPoint y: 347, distance: 80.8
click at [630, 343] on td "287.10 kW" at bounding box center [602, 317] width 103 height 61
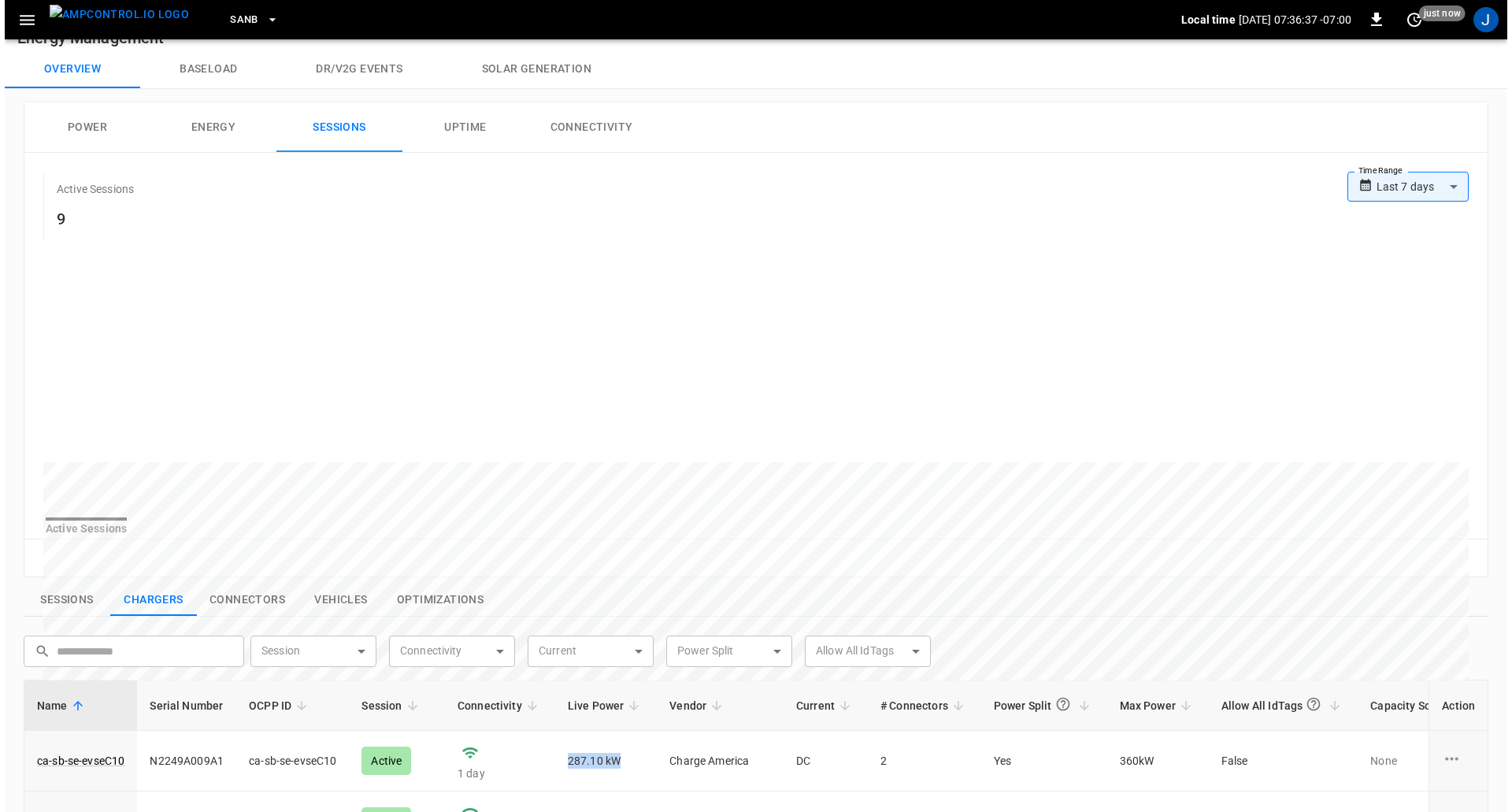
scroll to position [0, 0]
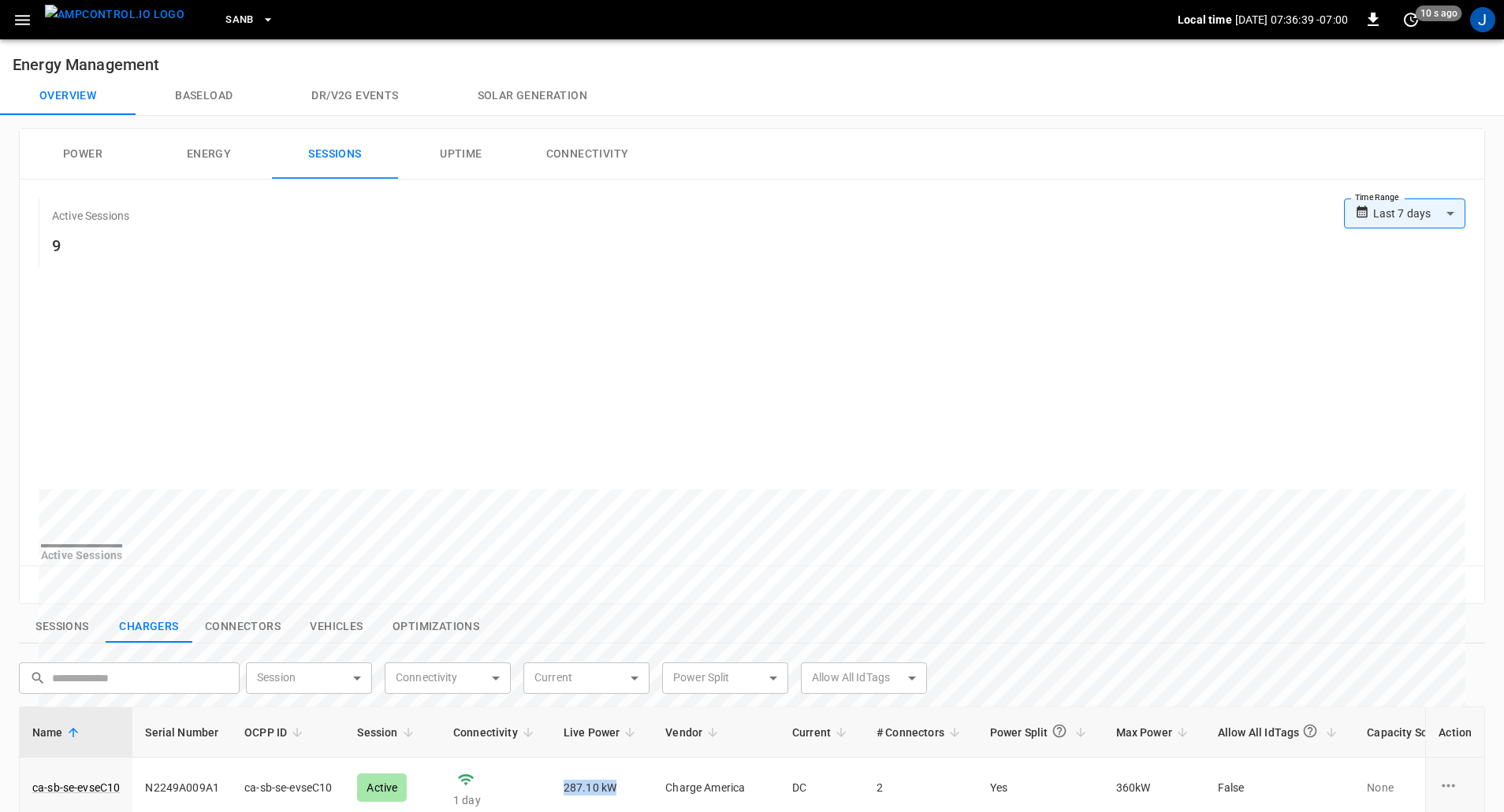
click at [90, 155] on button "Power" at bounding box center [83, 155] width 126 height 50
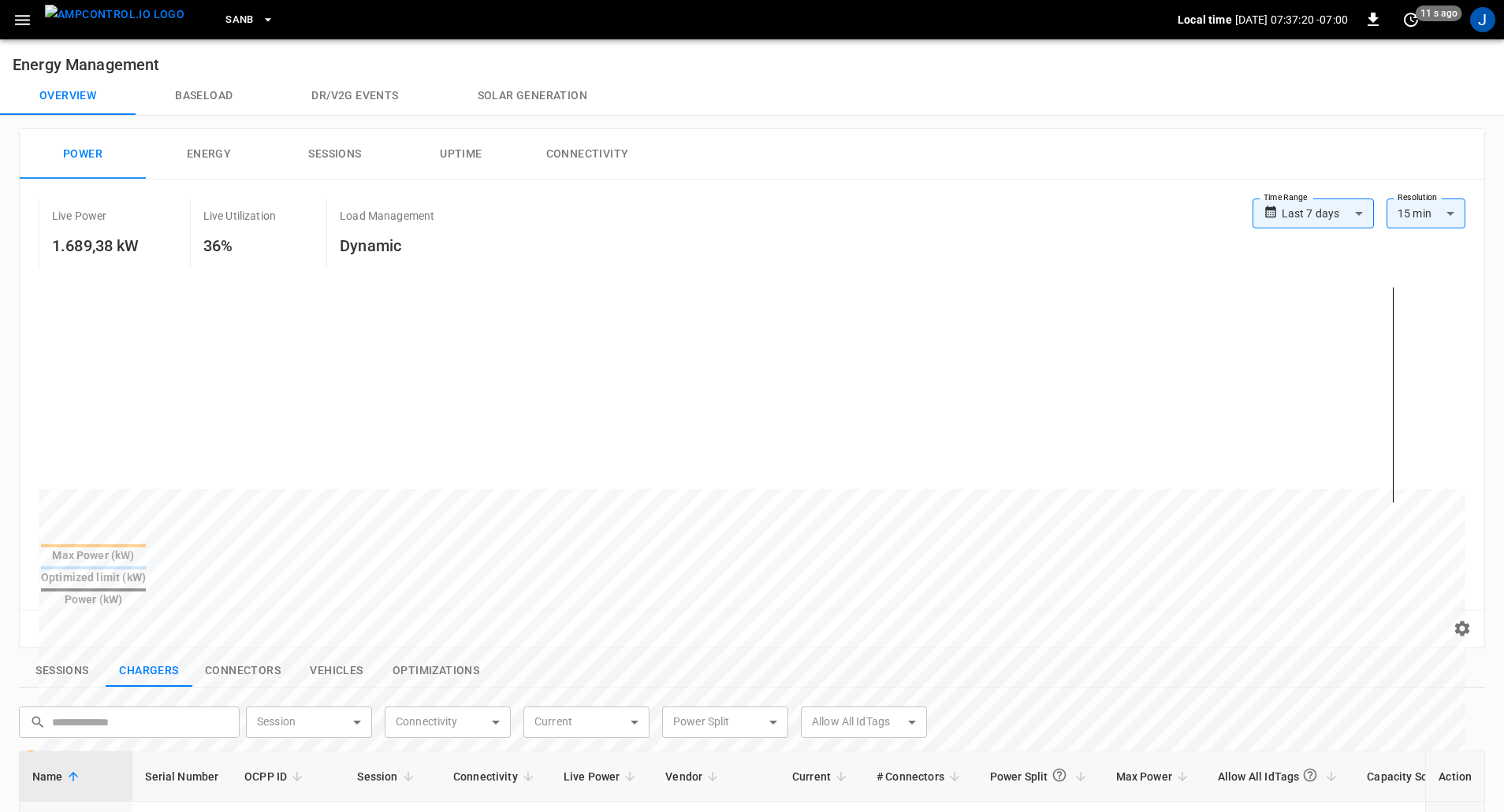
click at [1487, 20] on div "J" at bounding box center [1482, 19] width 25 height 25
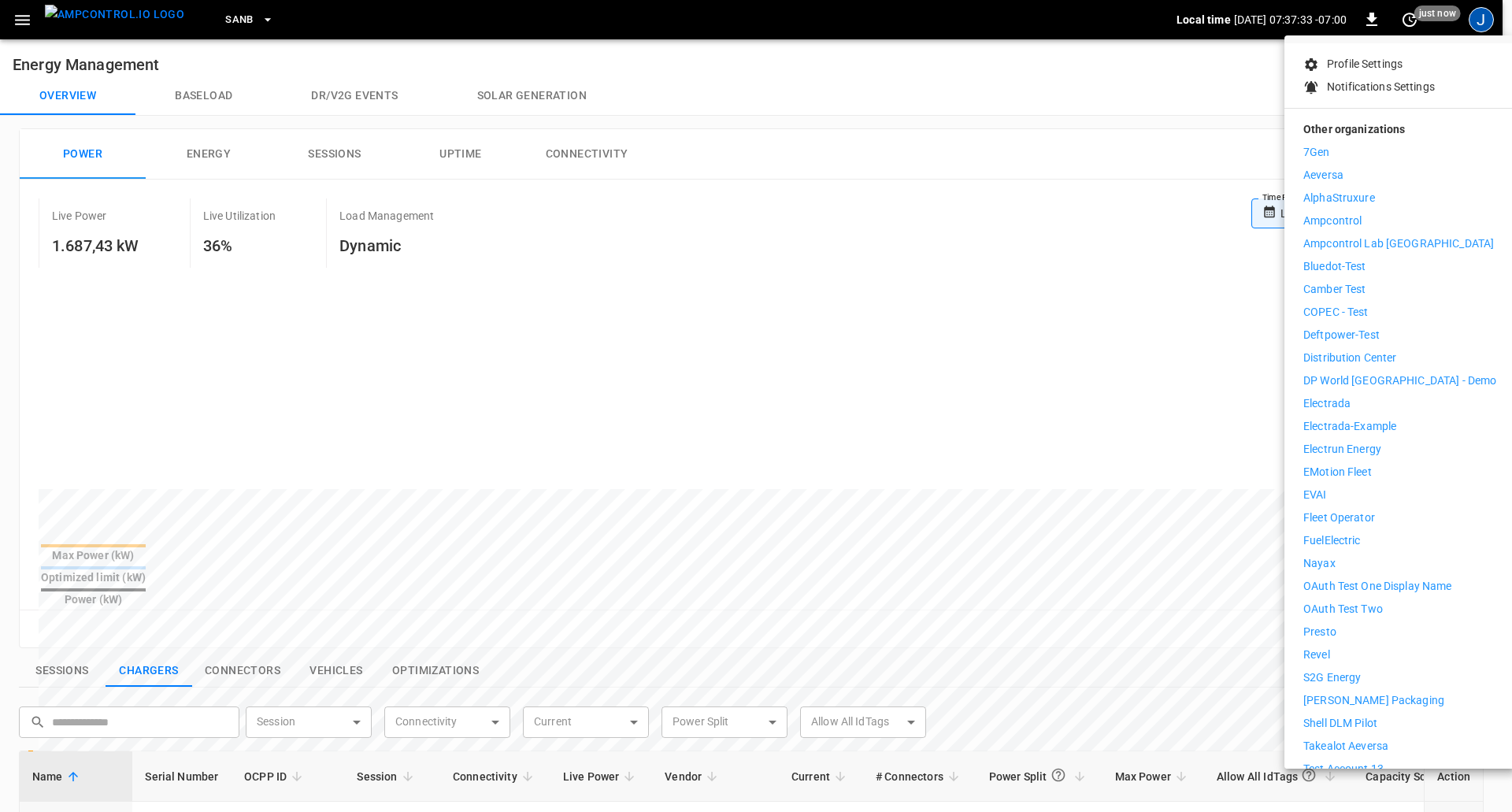
scroll to position [144, 0]
